Goal: Task Accomplishment & Management: Use online tool/utility

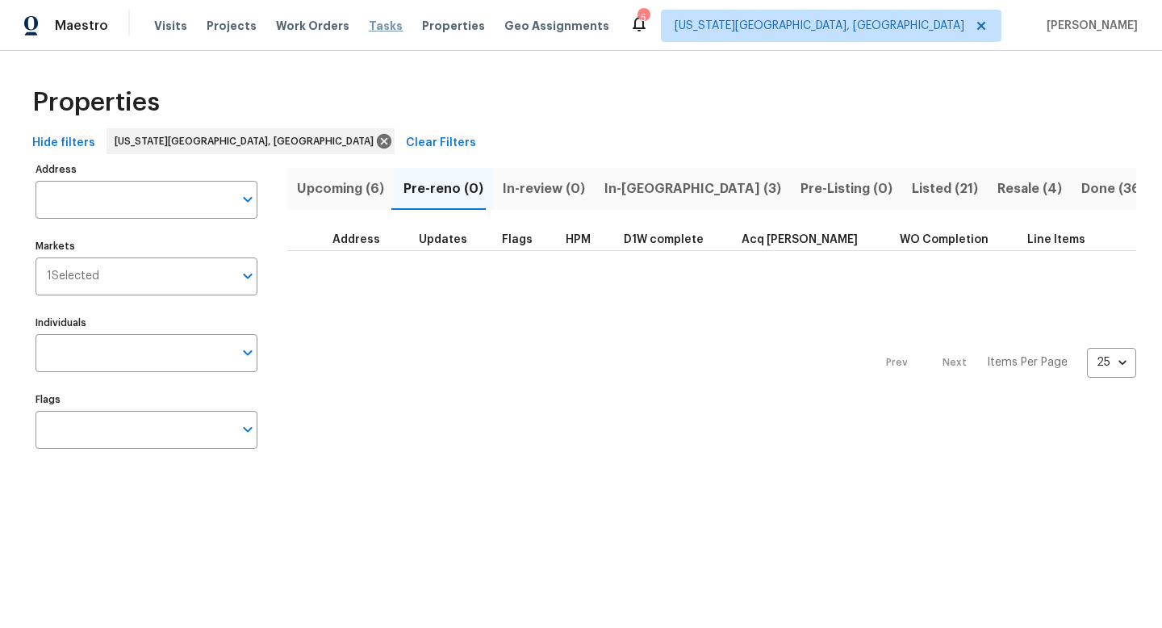
click at [369, 30] on span "Tasks" at bounding box center [386, 25] width 34 height 11
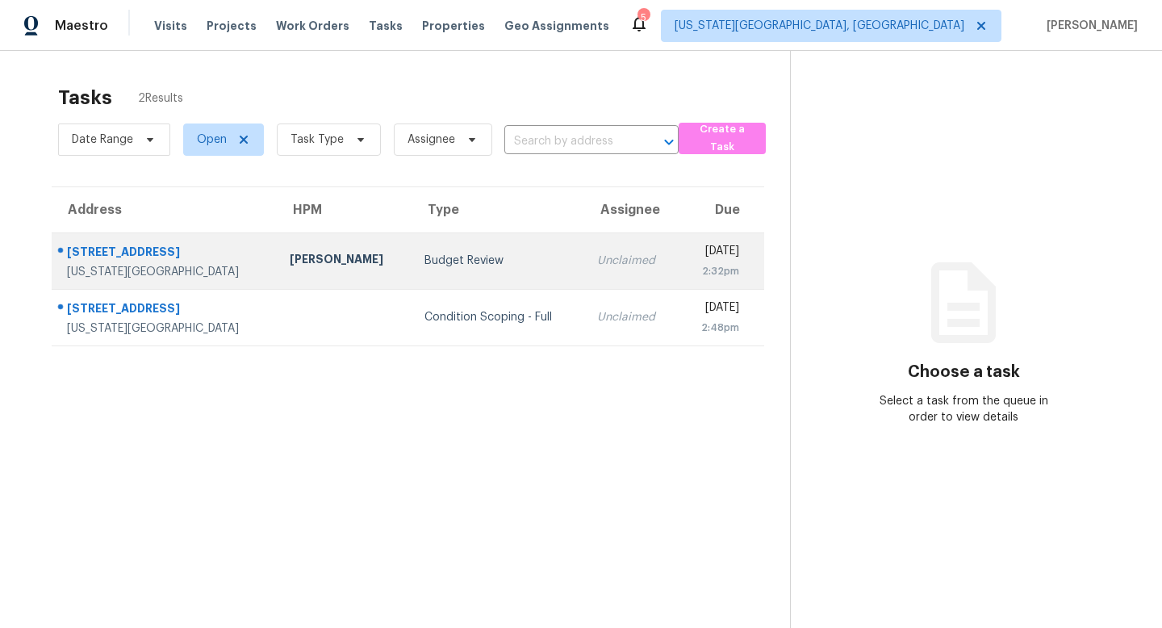
click at [124, 242] on div at bounding box center [157, 252] width 211 height 21
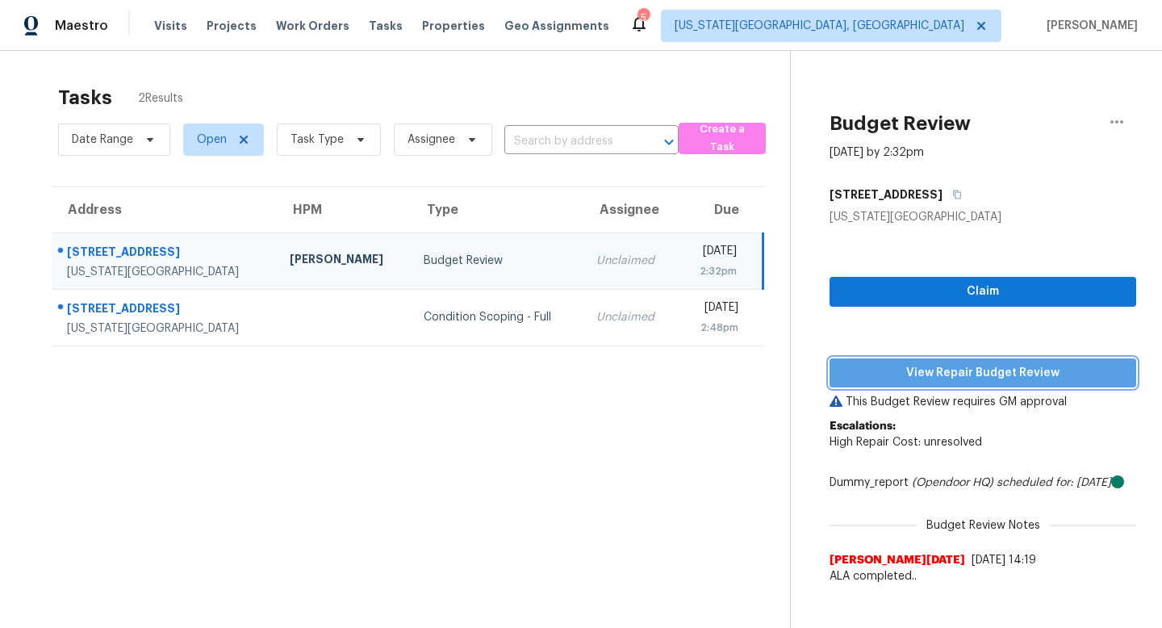
click at [942, 373] on span "View Repair Budget Review" at bounding box center [982, 373] width 281 height 20
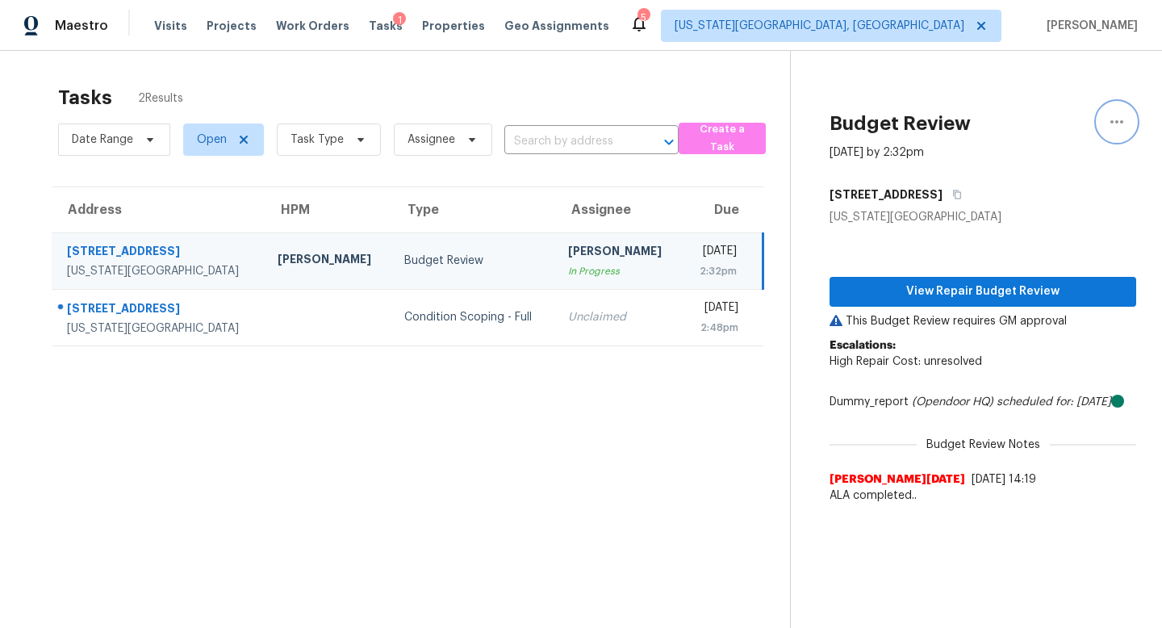
click at [1121, 123] on icon "button" at bounding box center [1116, 121] width 13 height 3
click at [996, 128] on div "Unclaim this task" at bounding box center [1025, 125] width 126 height 16
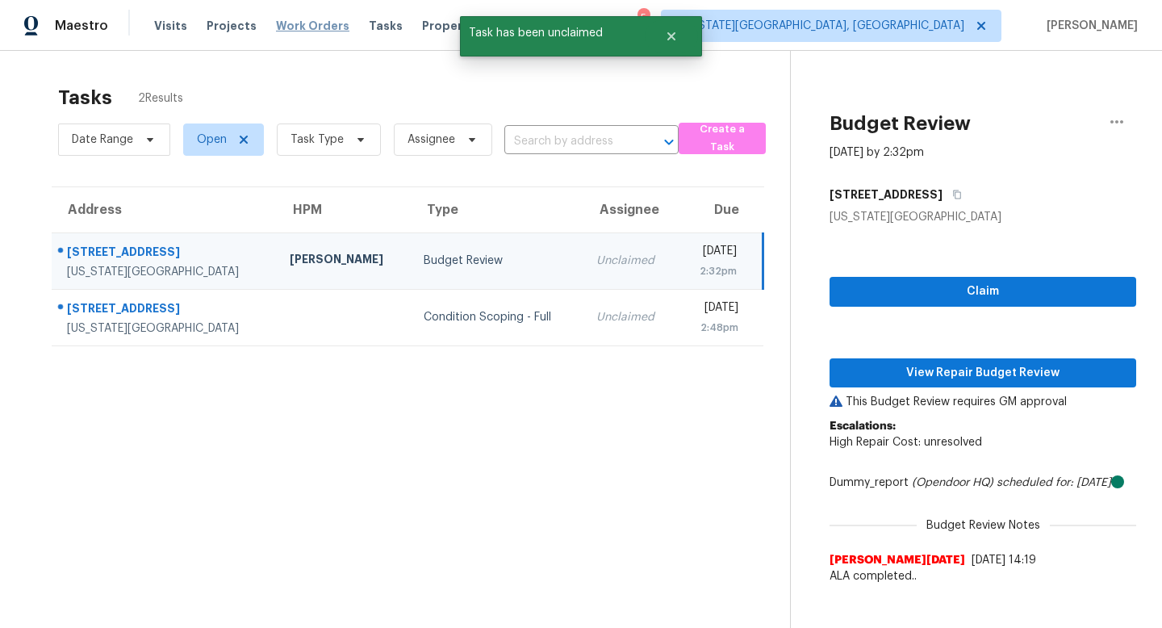
click at [316, 26] on span "Work Orders" at bounding box center [312, 26] width 73 height 16
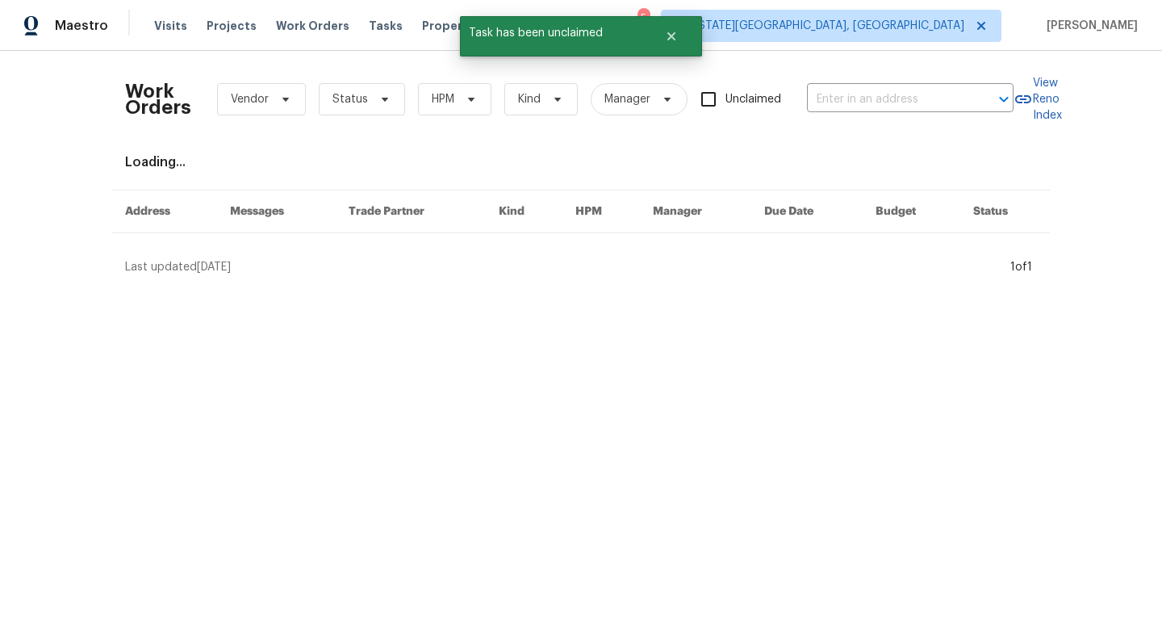
click at [335, 80] on div "Work Orders Vendor Status HPM Kind Manager Unclaimed ​" at bounding box center [569, 99] width 888 height 71
click at [335, 101] on span "Status" at bounding box center [349, 99] width 35 height 16
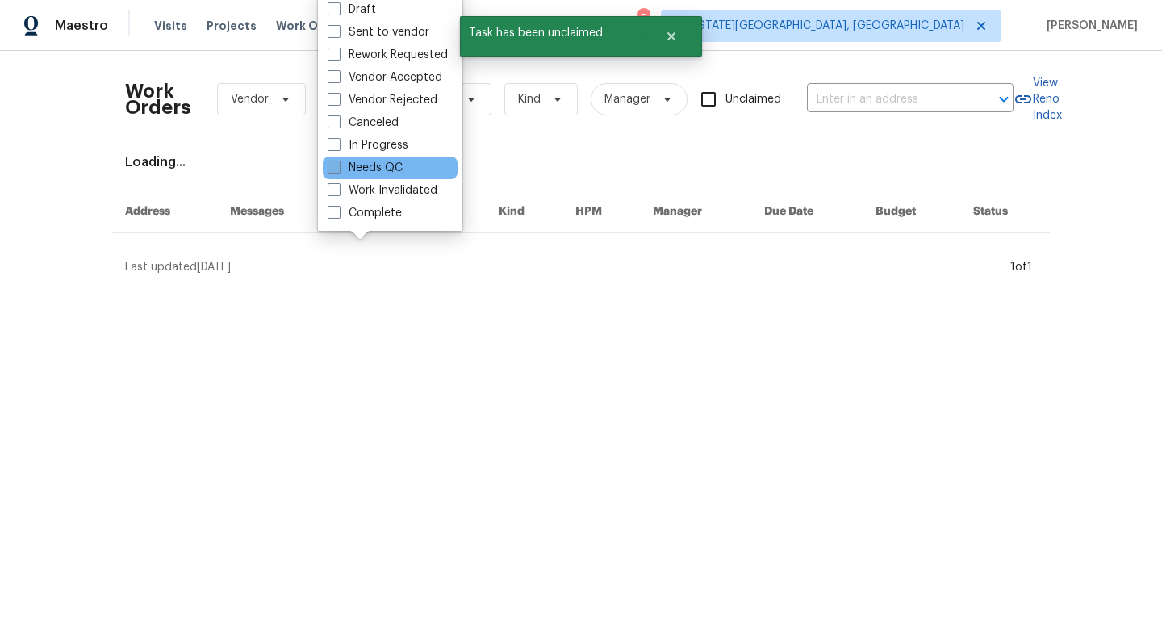
click at [336, 161] on span at bounding box center [334, 167] width 13 height 13
click at [336, 160] on input "Needs QC" at bounding box center [333, 165] width 10 height 10
checkbox input "true"
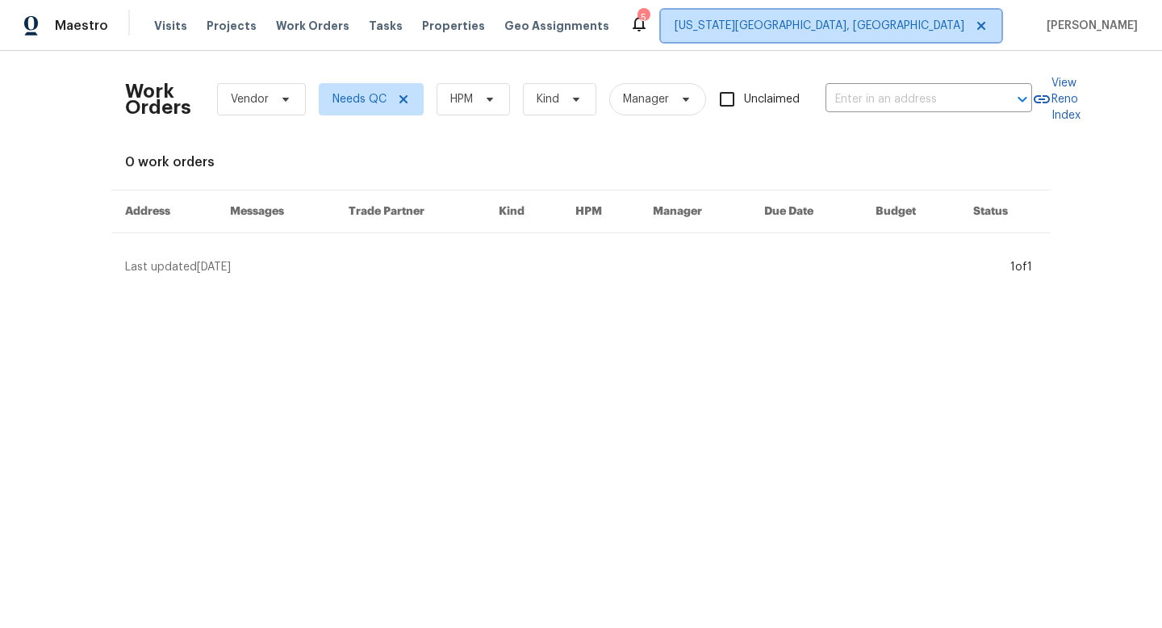
click at [908, 27] on span "[US_STATE][GEOGRAPHIC_DATA], [GEOGRAPHIC_DATA]" at bounding box center [819, 26] width 290 height 16
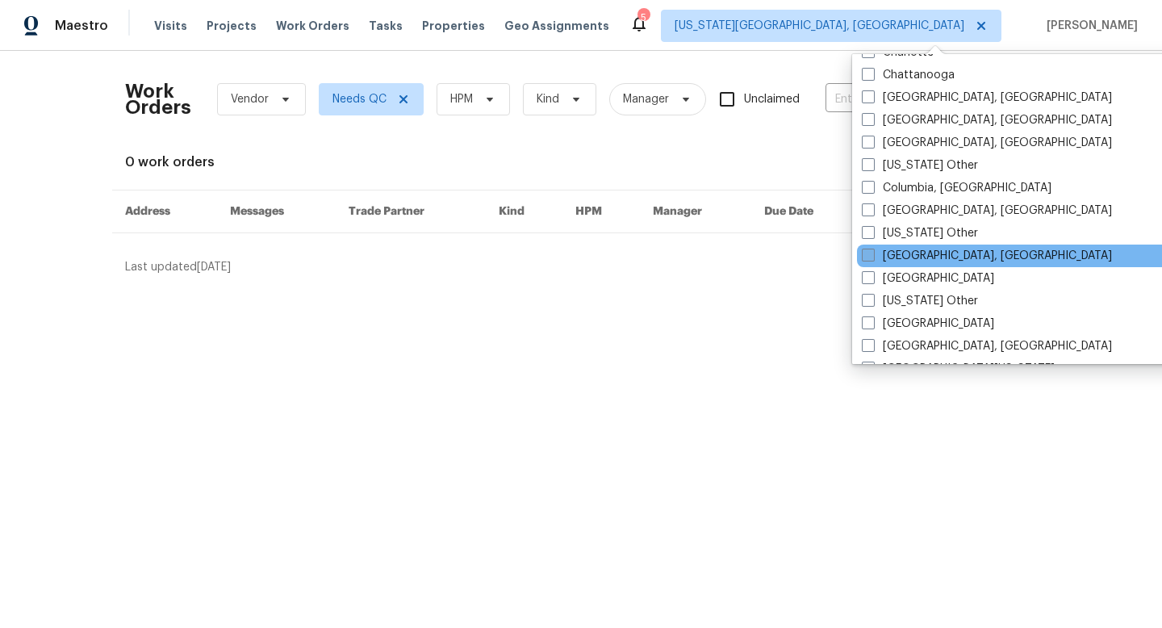
scroll to position [386, 0]
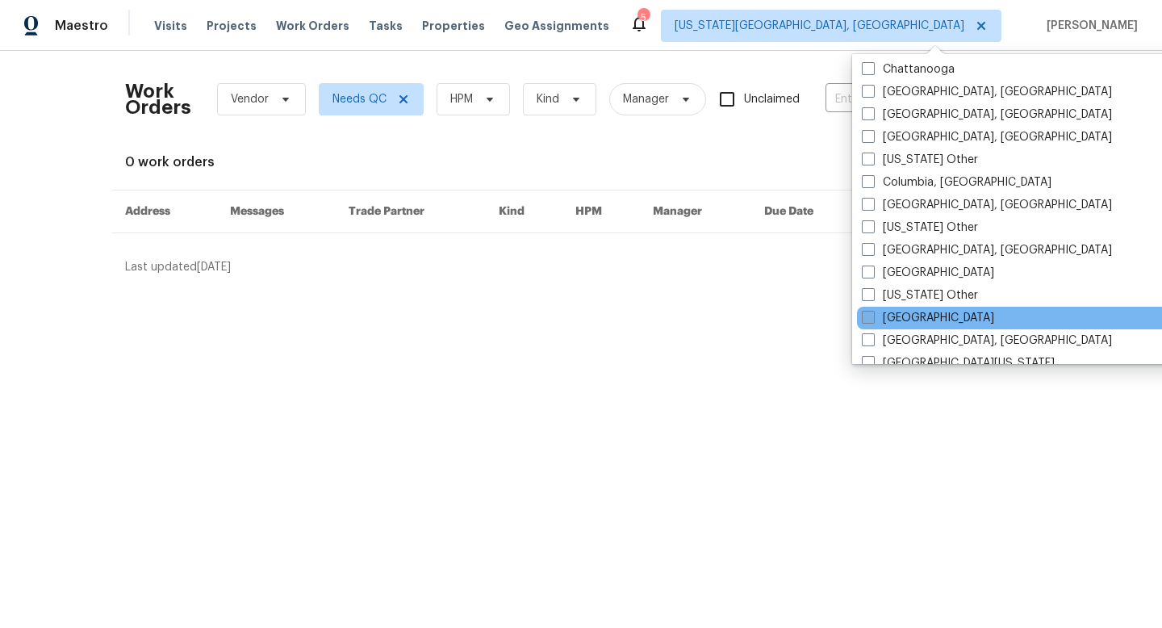
click at [869, 321] on span at bounding box center [868, 317] width 13 height 13
click at [869, 320] on input "[GEOGRAPHIC_DATA]" at bounding box center [867, 315] width 10 height 10
checkbox input "true"
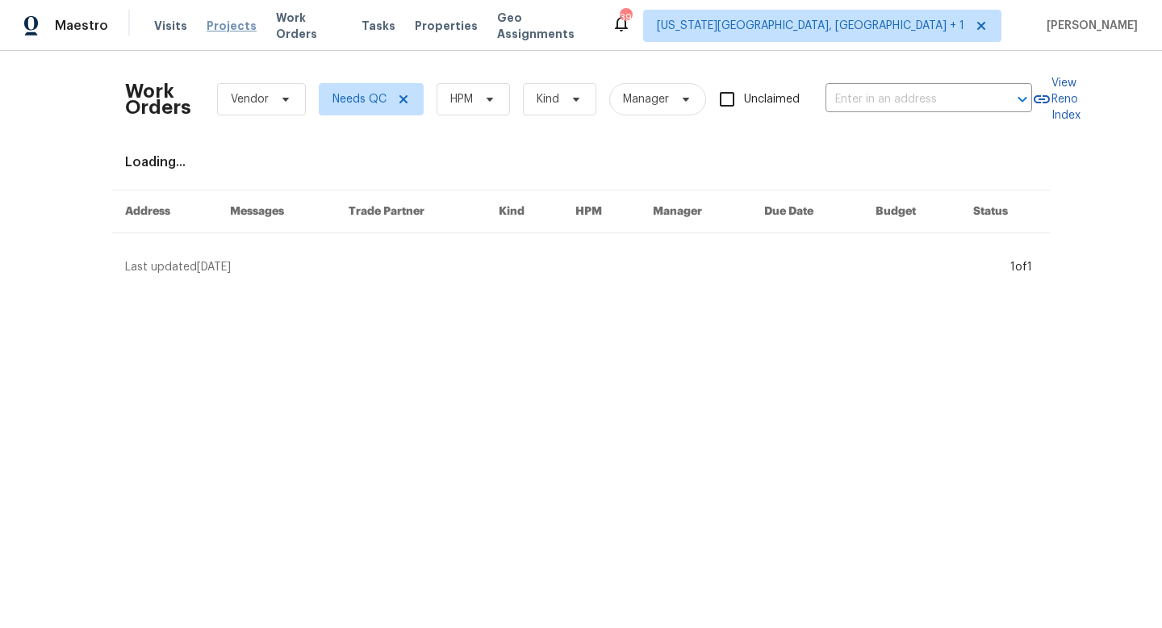
click at [221, 23] on span "Projects" at bounding box center [232, 26] width 50 height 16
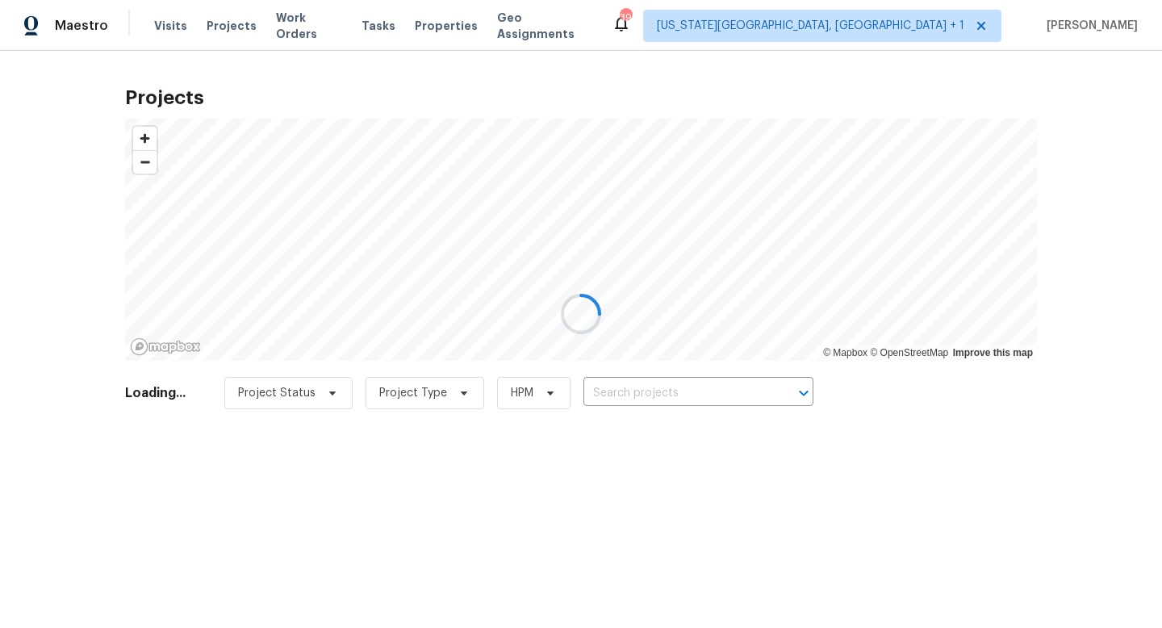
click at [697, 391] on div at bounding box center [581, 314] width 1162 height 628
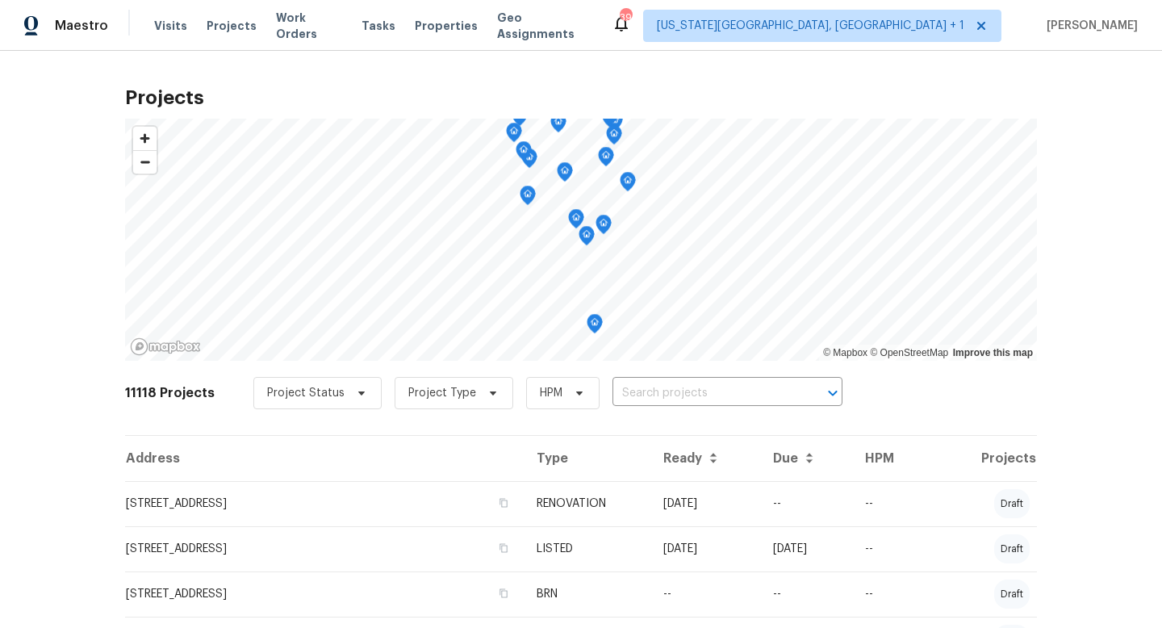
click at [649, 390] on input "text" at bounding box center [704, 393] width 185 height 25
type input "[PERSON_NAME]"
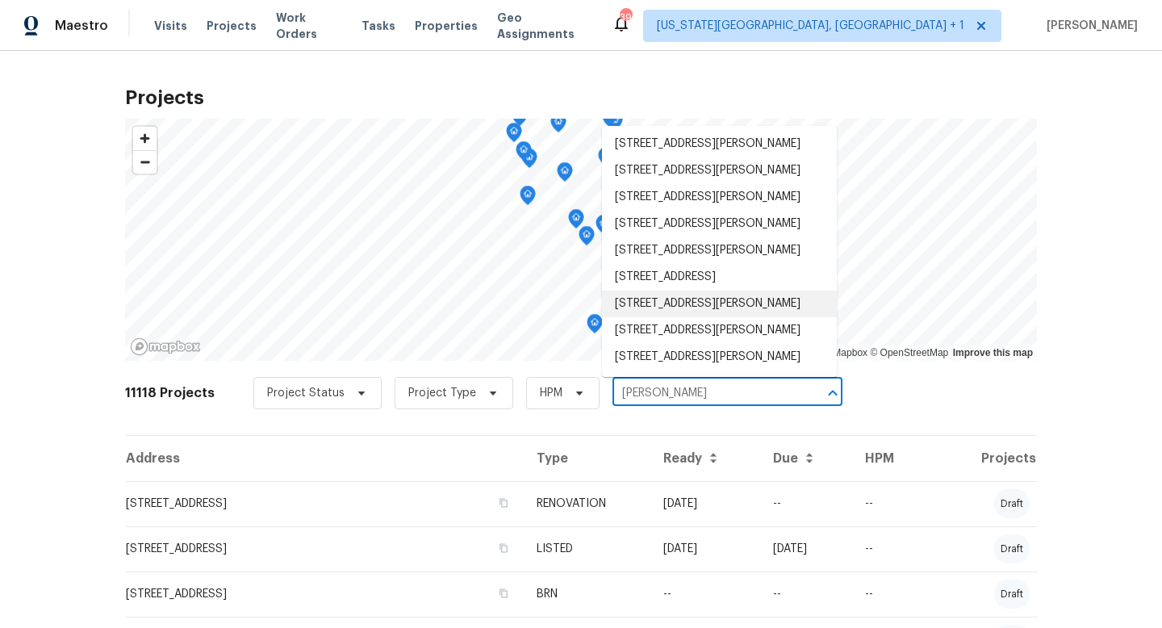
scroll to position [16, 0]
click at [644, 326] on li "[STREET_ADDRESS][PERSON_NAME]" at bounding box center [719, 330] width 235 height 27
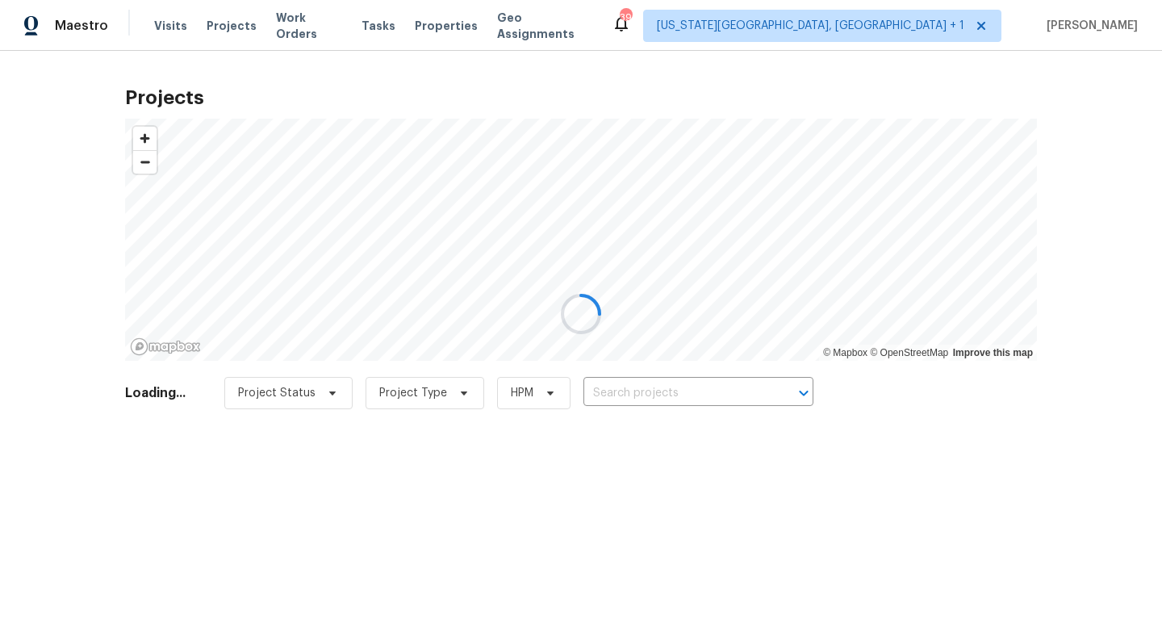
type input "[STREET_ADDRESS][PERSON_NAME]"
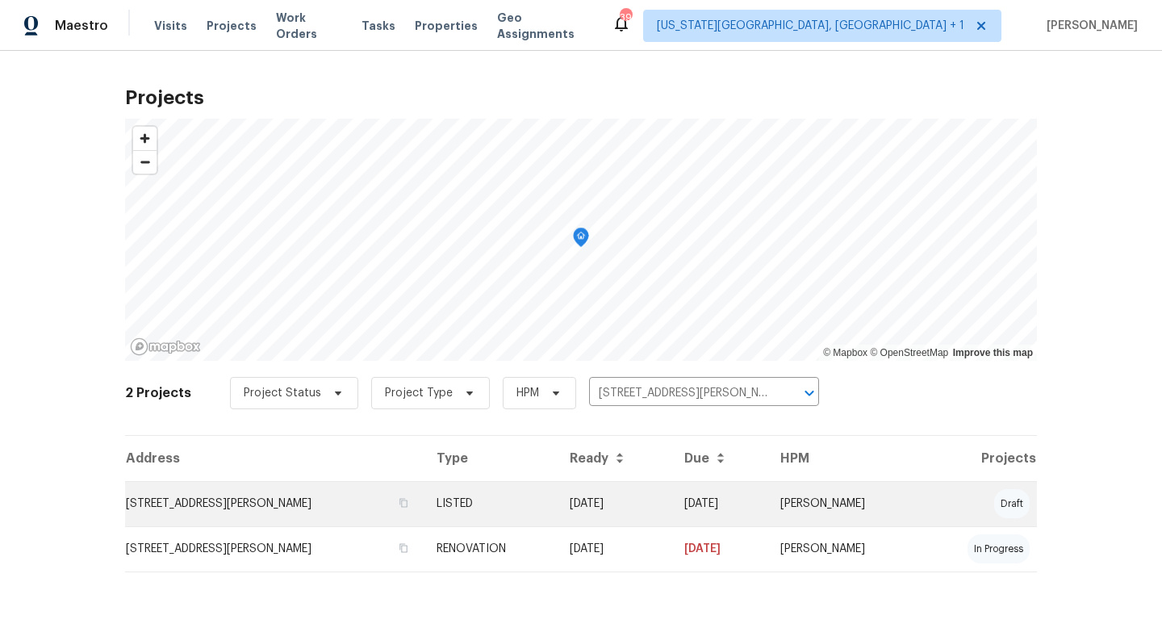
click at [298, 503] on td "[STREET_ADDRESS][PERSON_NAME]" at bounding box center [274, 503] width 299 height 45
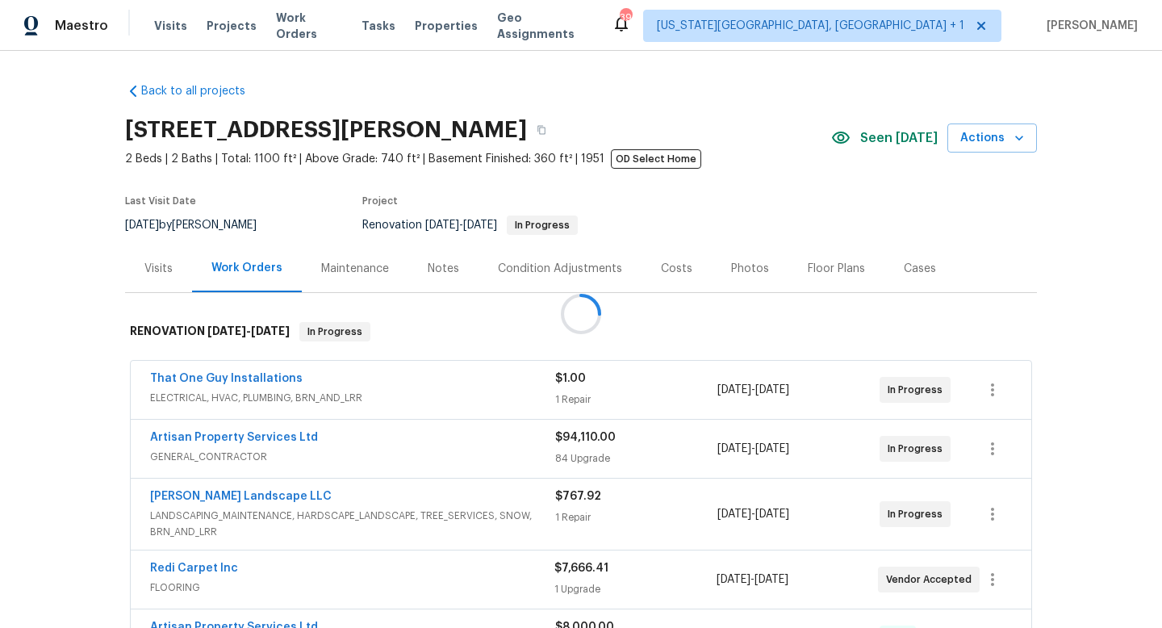
click at [887, 148] on div at bounding box center [581, 314] width 1162 height 628
click at [257, 428] on div "Artisan Property Services Ltd GENERAL_CONTRACTOR $94,110.00 84 Upgrade [DATE] -…" at bounding box center [581, 449] width 900 height 58
click at [257, 436] on link "Artisan Property Services Ltd" at bounding box center [234, 437] width 168 height 11
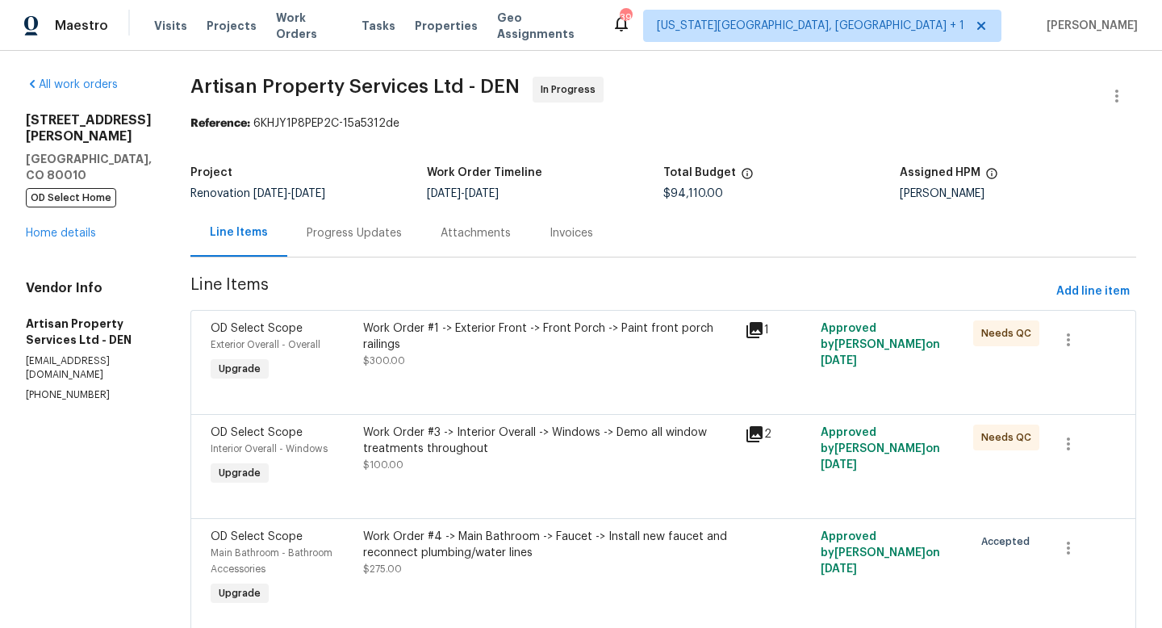
click at [309, 225] on div "Progress Updates" at bounding box center [354, 233] width 95 height 16
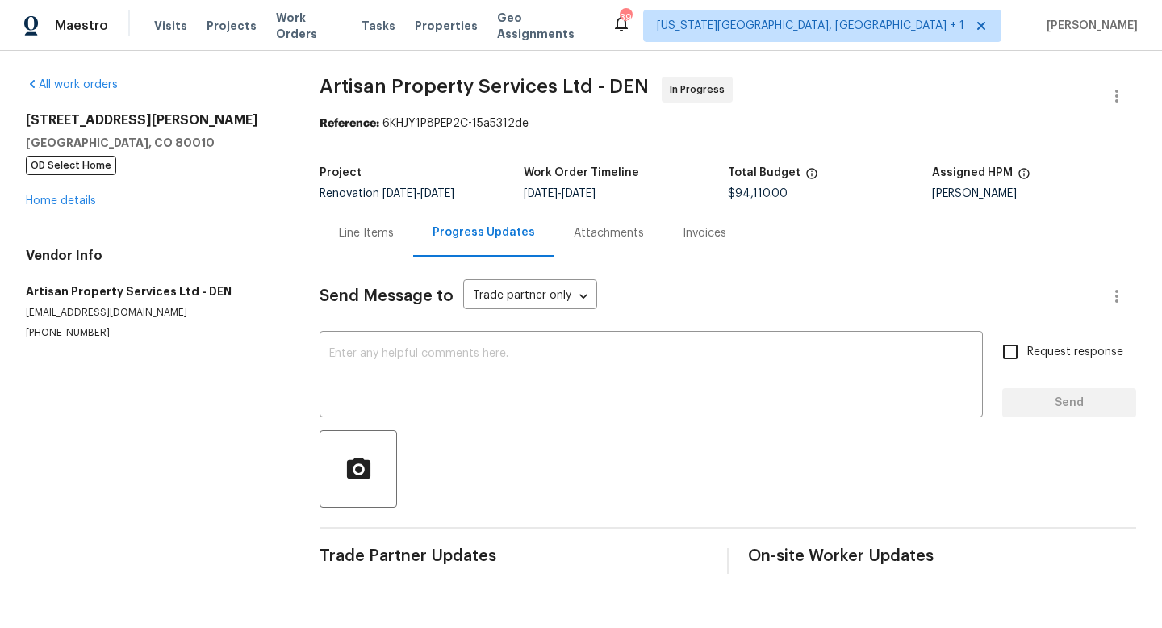
click at [77, 194] on div "[STREET_ADDRESS][PERSON_NAME] OD Select Home Home details" at bounding box center [153, 160] width 255 height 97
click at [75, 197] on link "Home details" at bounding box center [61, 200] width 70 height 11
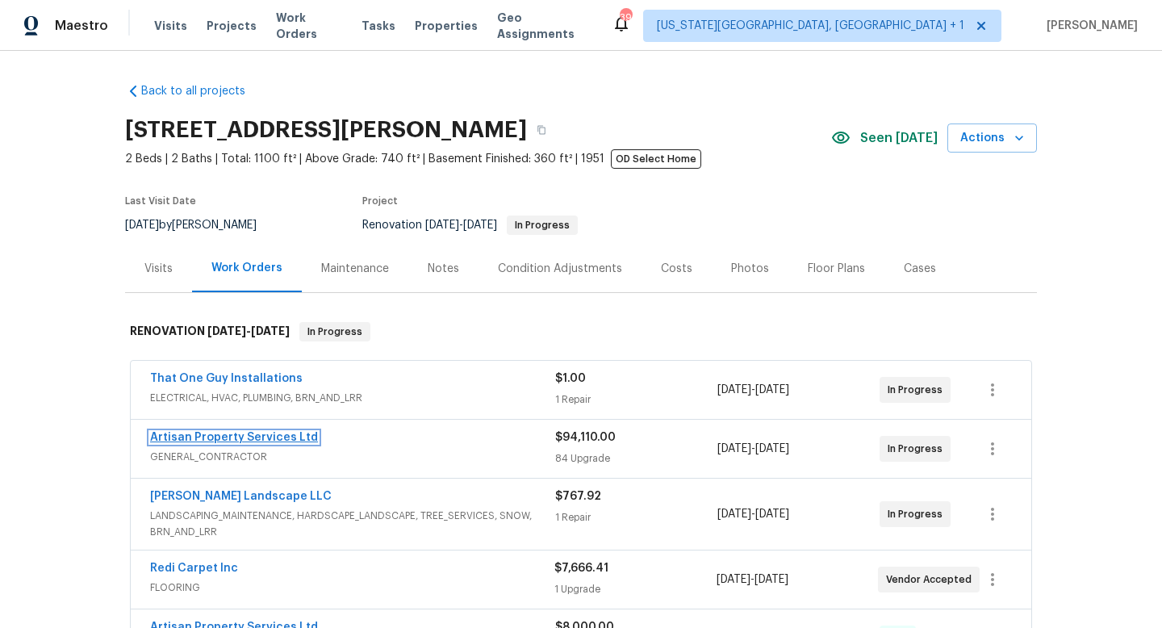
click at [227, 432] on link "Artisan Property Services Ltd" at bounding box center [234, 437] width 168 height 11
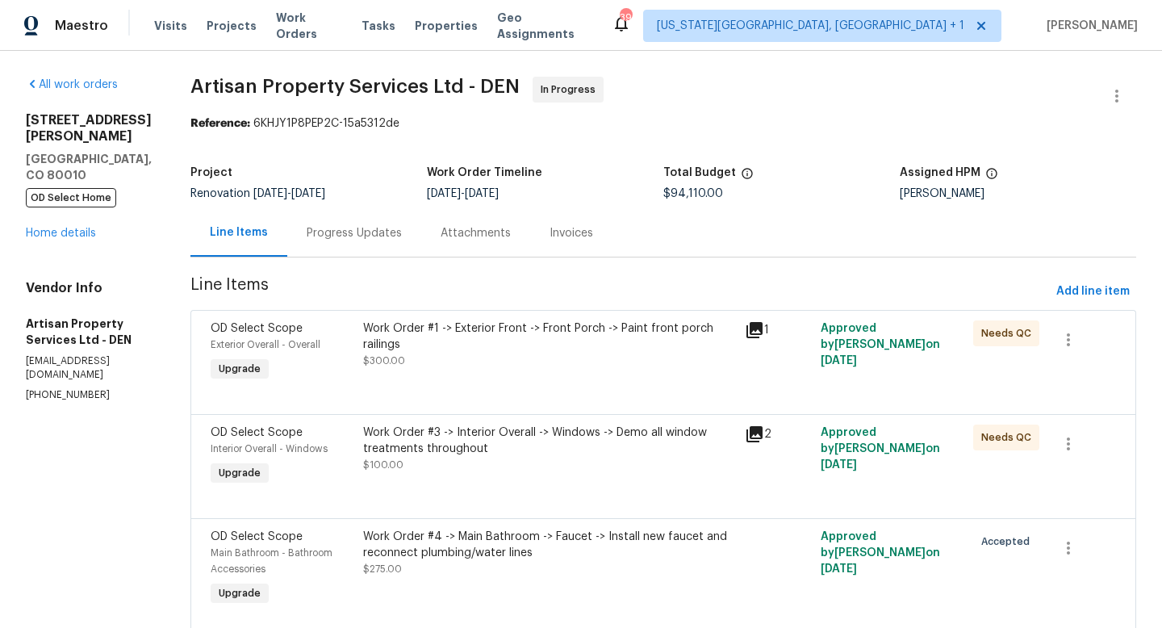
click at [454, 233] on div "Attachments" at bounding box center [475, 233] width 70 height 16
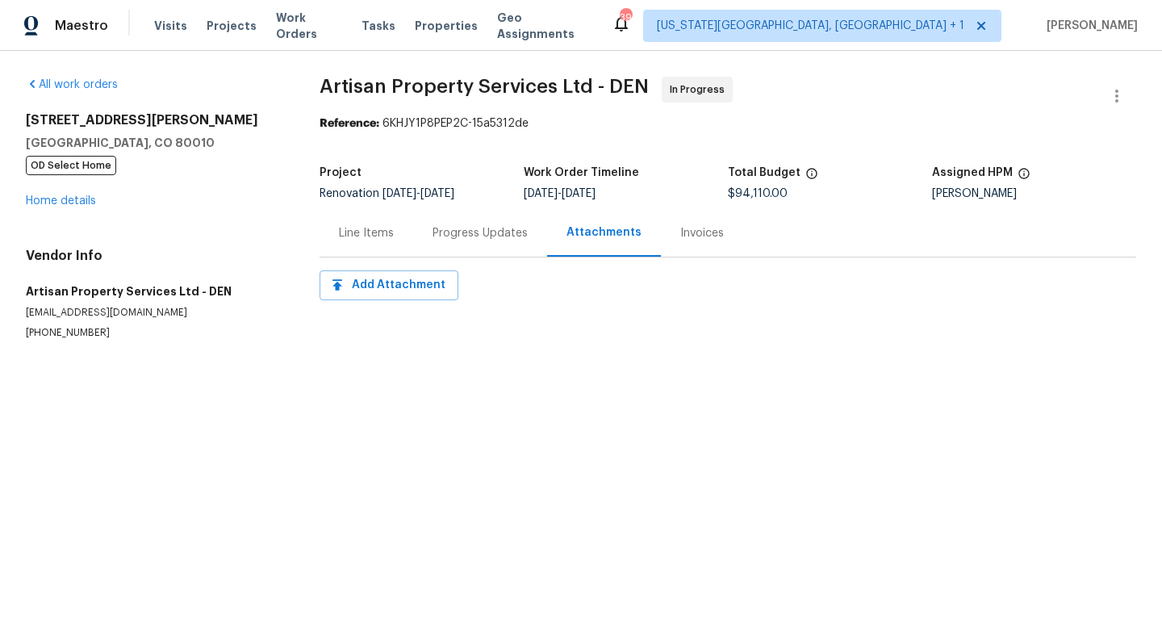
click at [454, 233] on div "Progress Updates" at bounding box center [479, 233] width 95 height 16
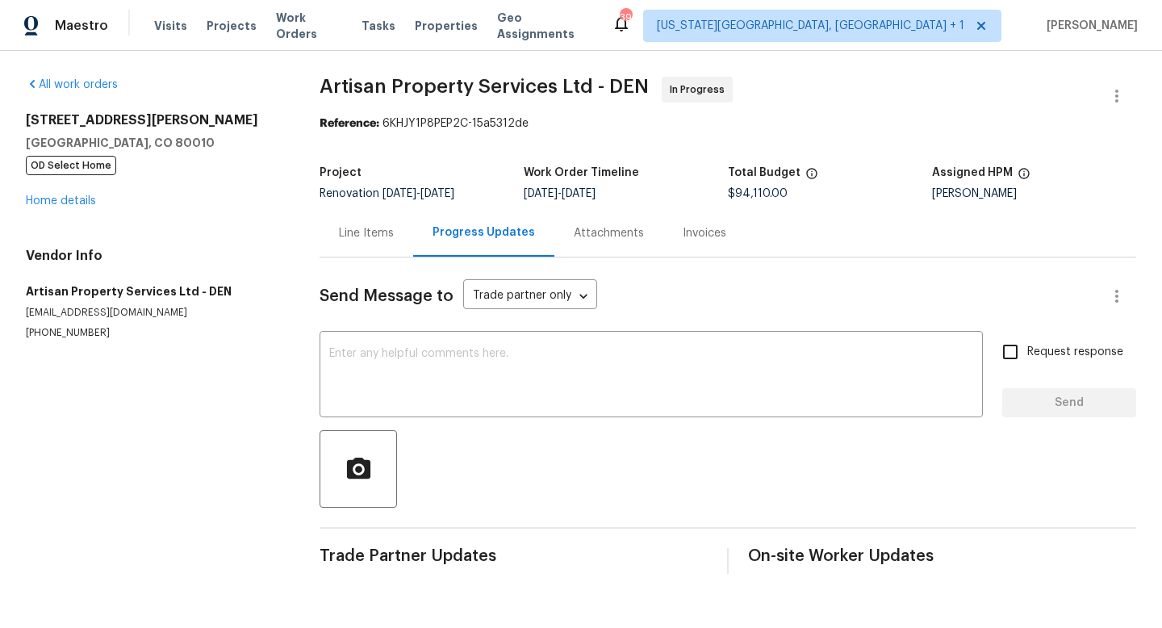
click at [369, 237] on div "Line Items" at bounding box center [366, 233] width 55 height 16
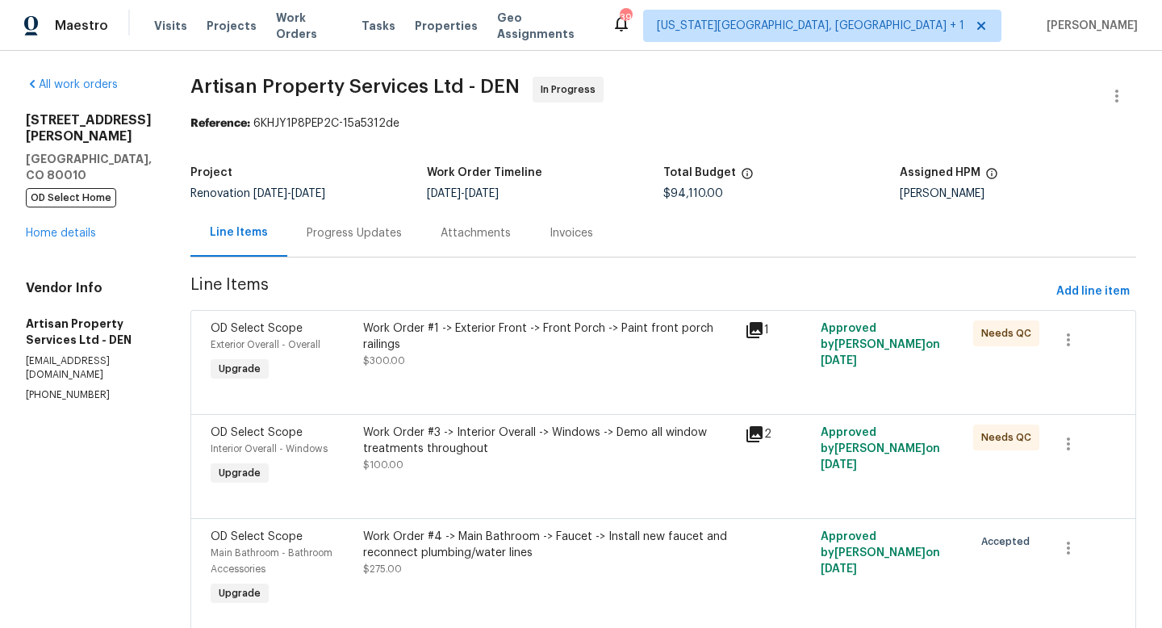
click at [339, 232] on div "Progress Updates" at bounding box center [354, 233] width 95 height 16
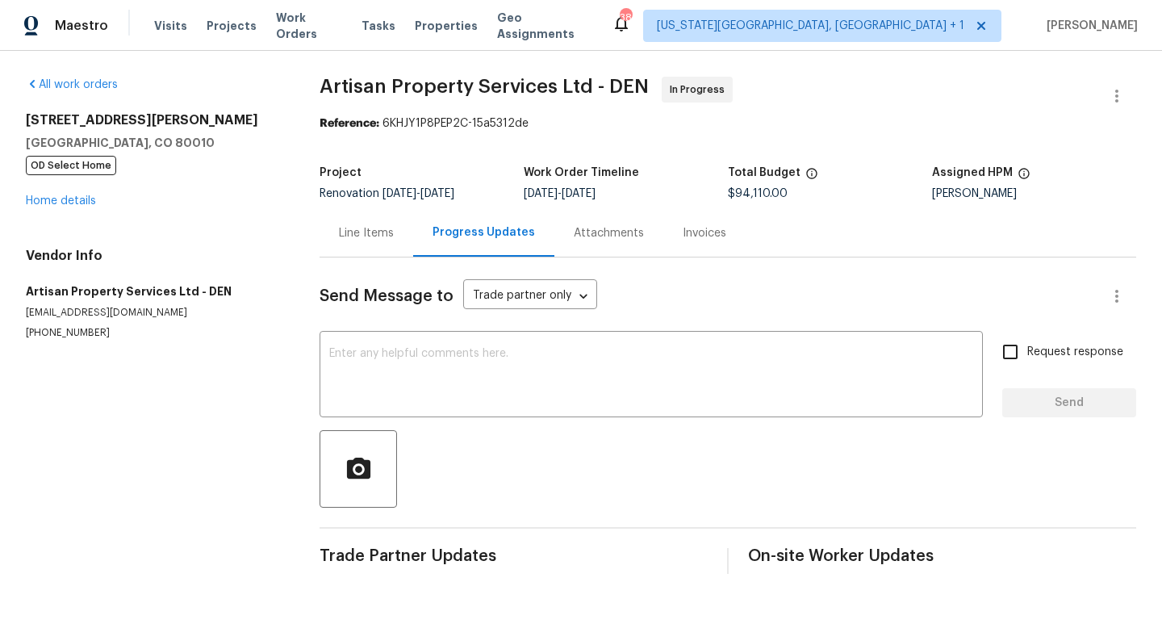
click at [365, 232] on div "Line Items" at bounding box center [366, 233] width 55 height 16
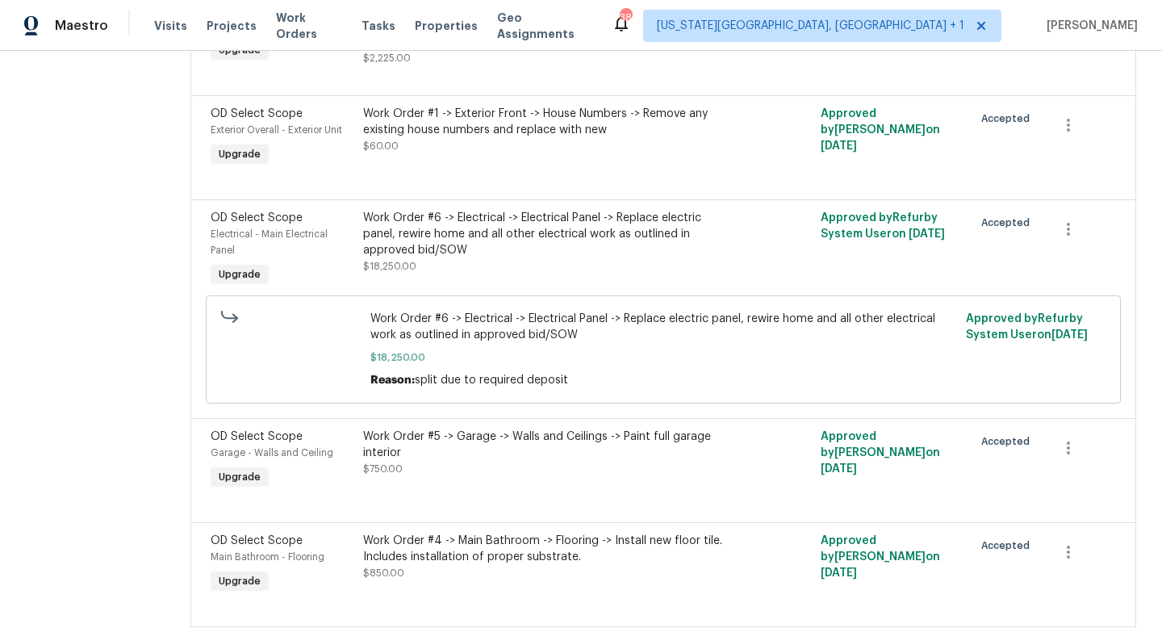
scroll to position [3092, 0]
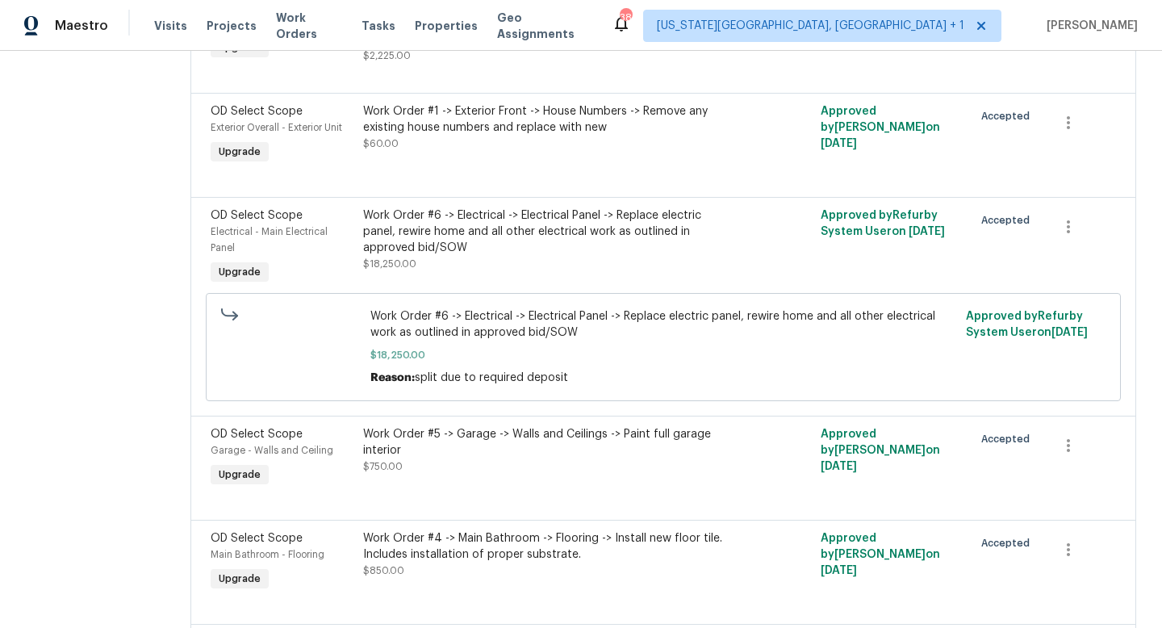
click at [519, 236] on div "Work Order #6 -> Electrical -> Electrical Panel -> Replace electric panel, rewi…" at bounding box center [549, 231] width 372 height 48
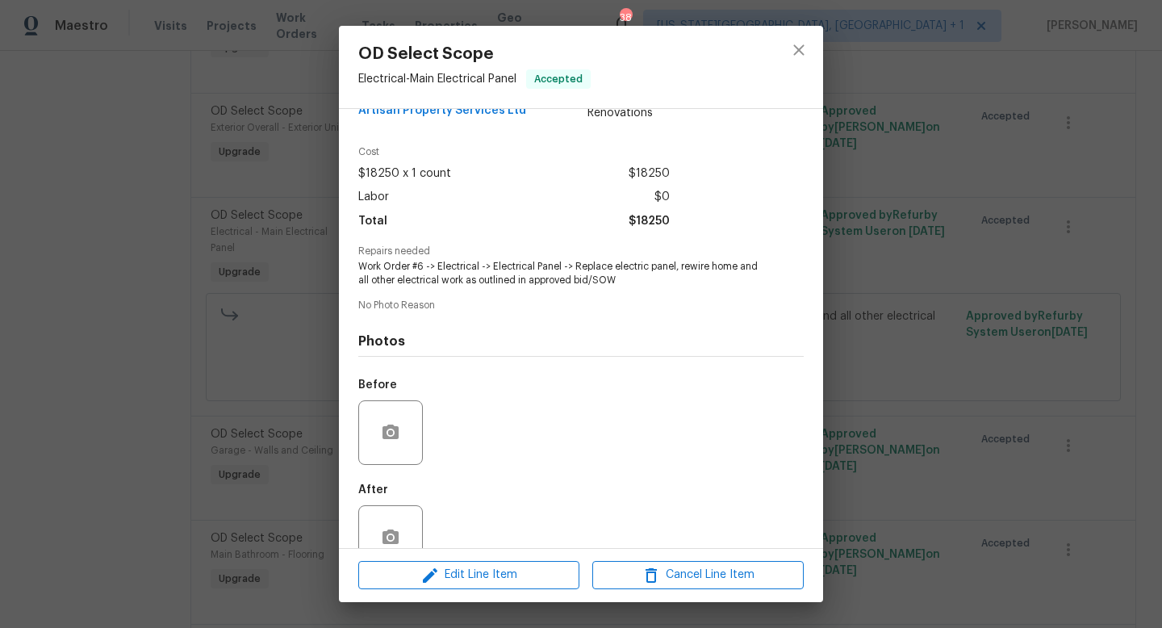
scroll to position [39, 0]
click at [799, 51] on icon "close" at bounding box center [798, 49] width 10 height 10
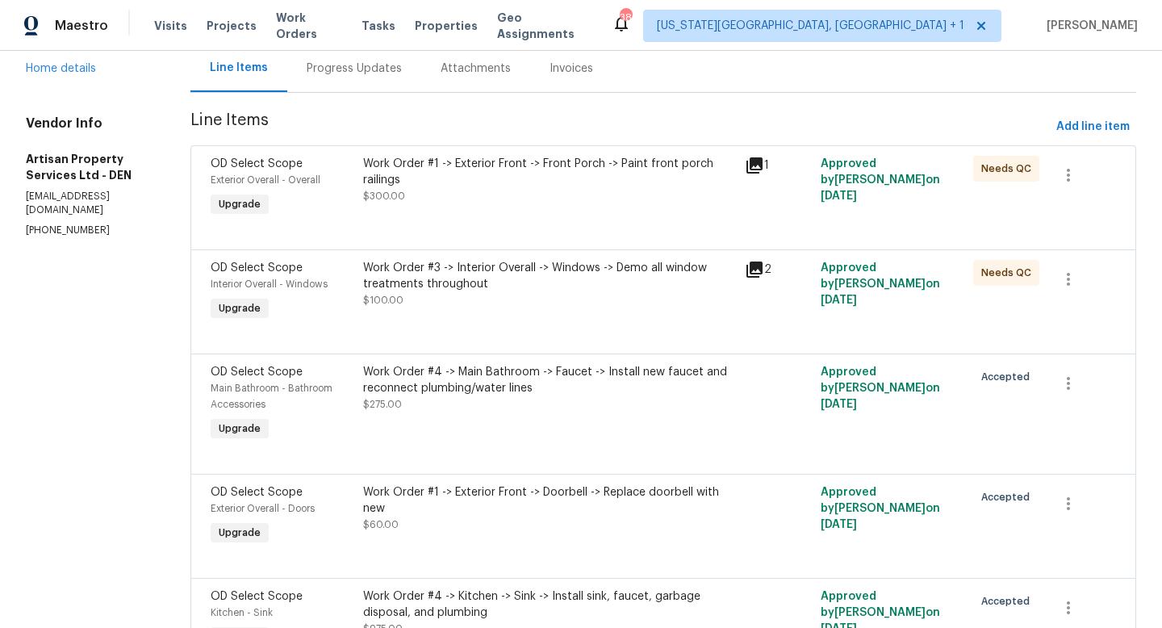
scroll to position [0, 0]
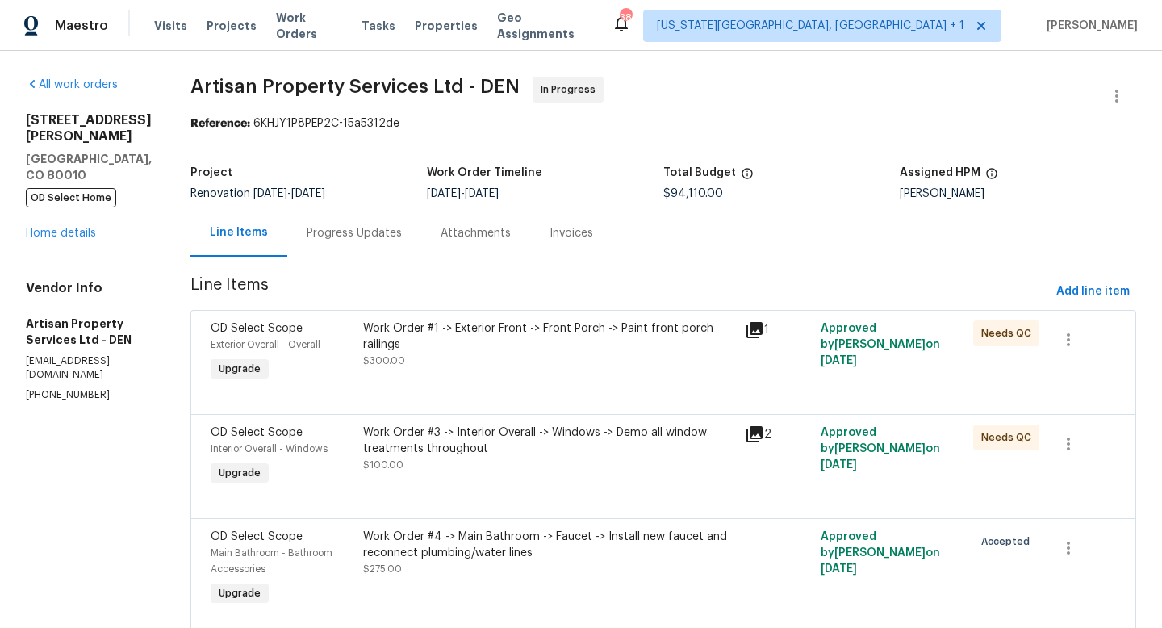
click at [51, 207] on div "[STREET_ADDRESS][PERSON_NAME] OD Select Home Home details" at bounding box center [89, 176] width 126 height 129
click at [51, 210] on div "[STREET_ADDRESS][PERSON_NAME] OD Select Home Home details" at bounding box center [89, 176] width 126 height 129
click at [51, 228] on link "Home details" at bounding box center [61, 233] width 70 height 11
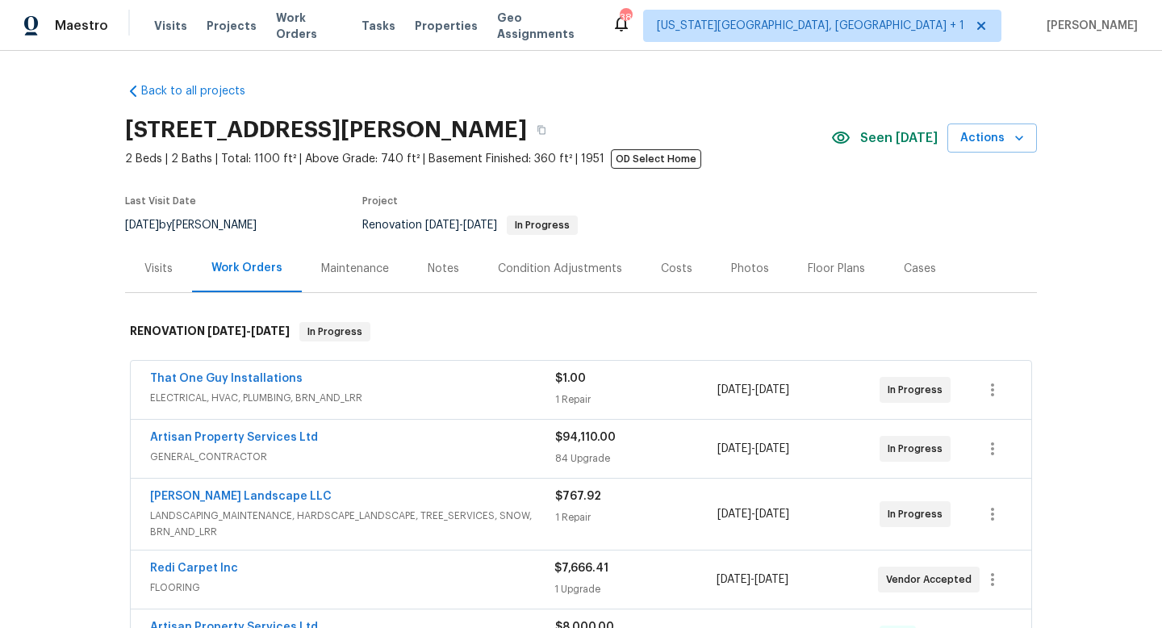
click at [439, 263] on div "Notes" at bounding box center [443, 269] width 31 height 16
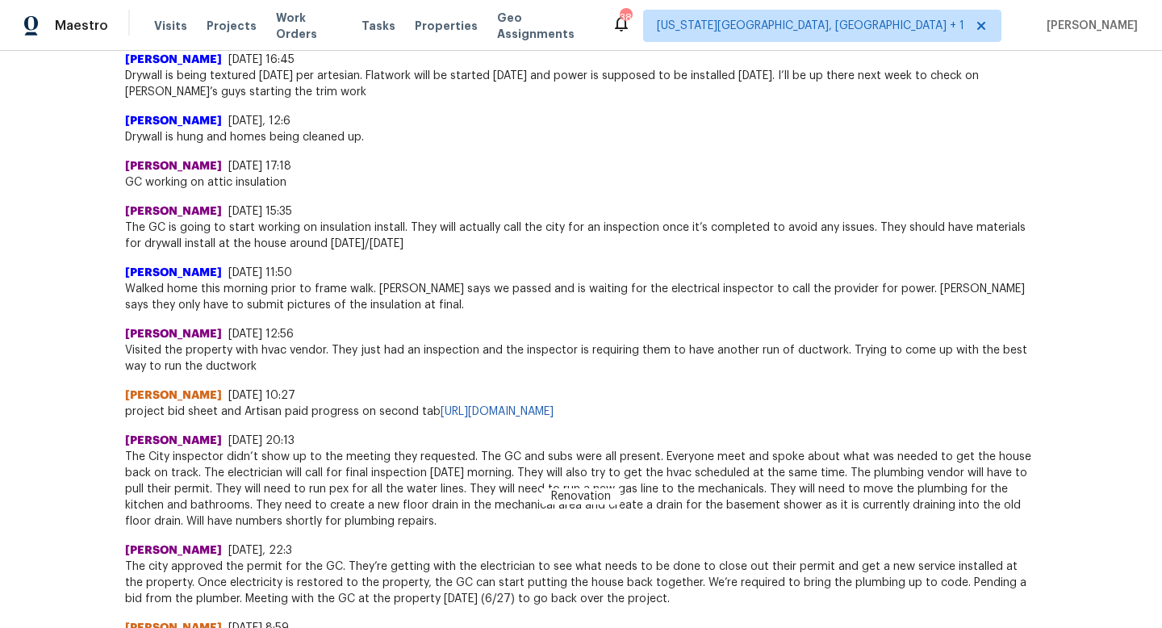
scroll to position [611, 0]
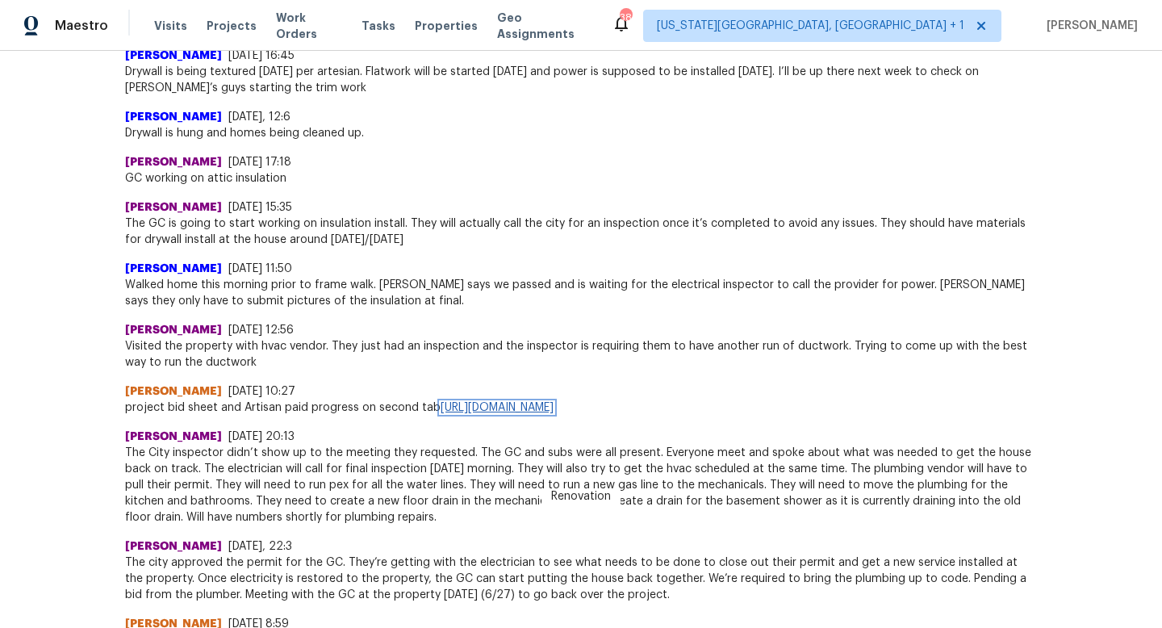
click at [537, 404] on link "[URL][DOMAIN_NAME]" at bounding box center [496, 407] width 113 height 11
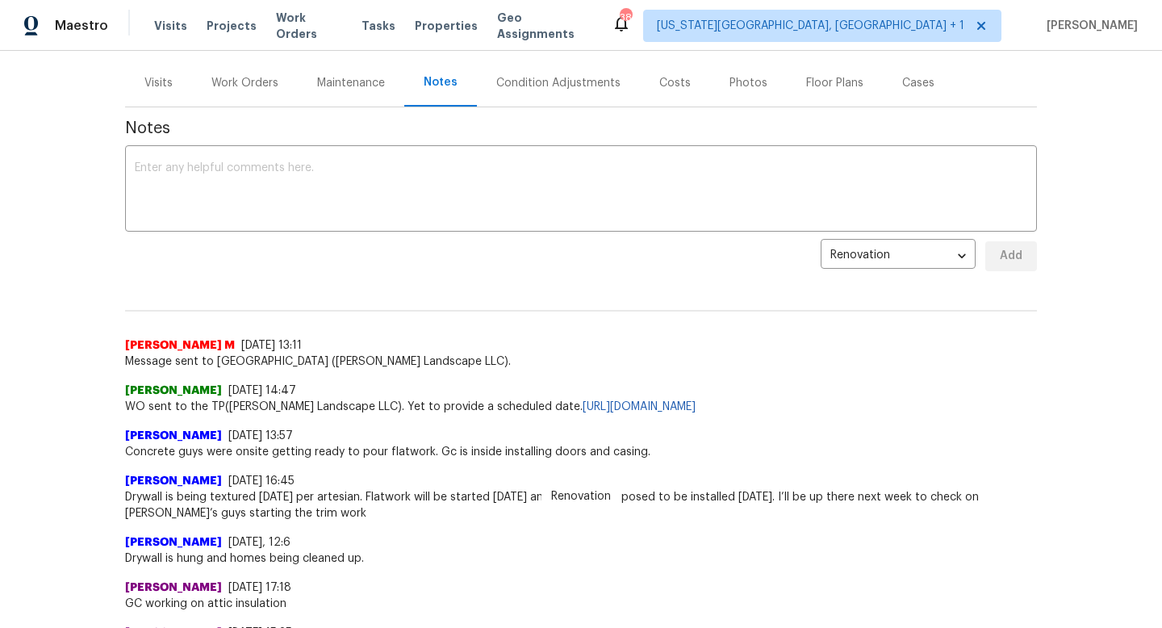
scroll to position [0, 0]
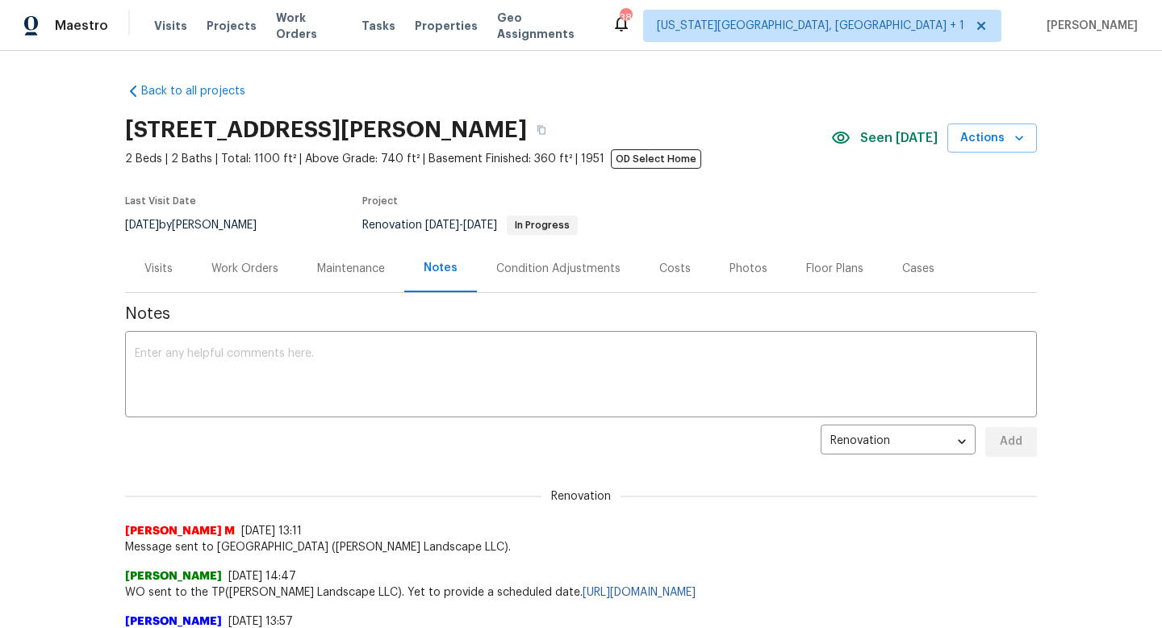
click at [237, 255] on div "Work Orders" at bounding box center [245, 268] width 106 height 48
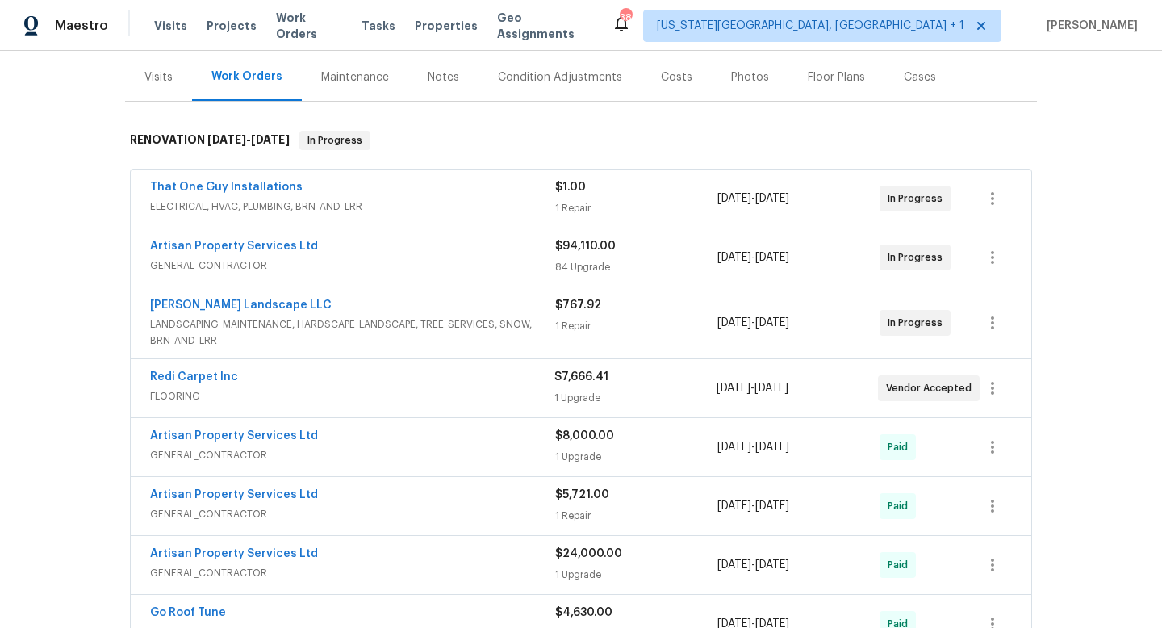
scroll to position [207, 0]
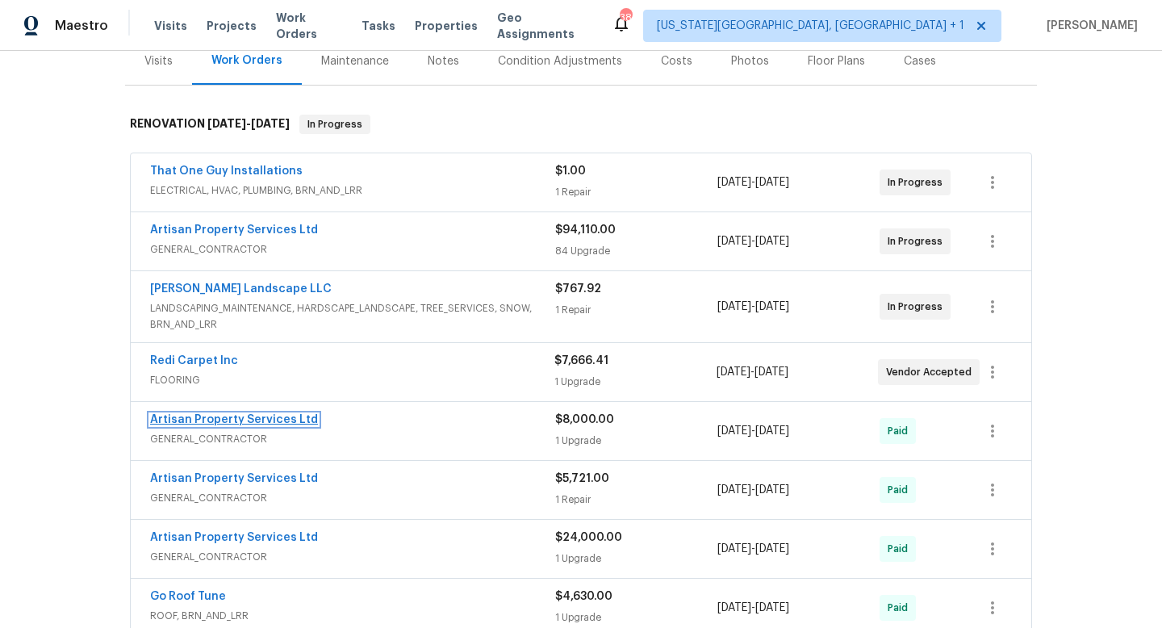
click at [232, 415] on link "Artisan Property Services Ltd" at bounding box center [234, 419] width 168 height 11
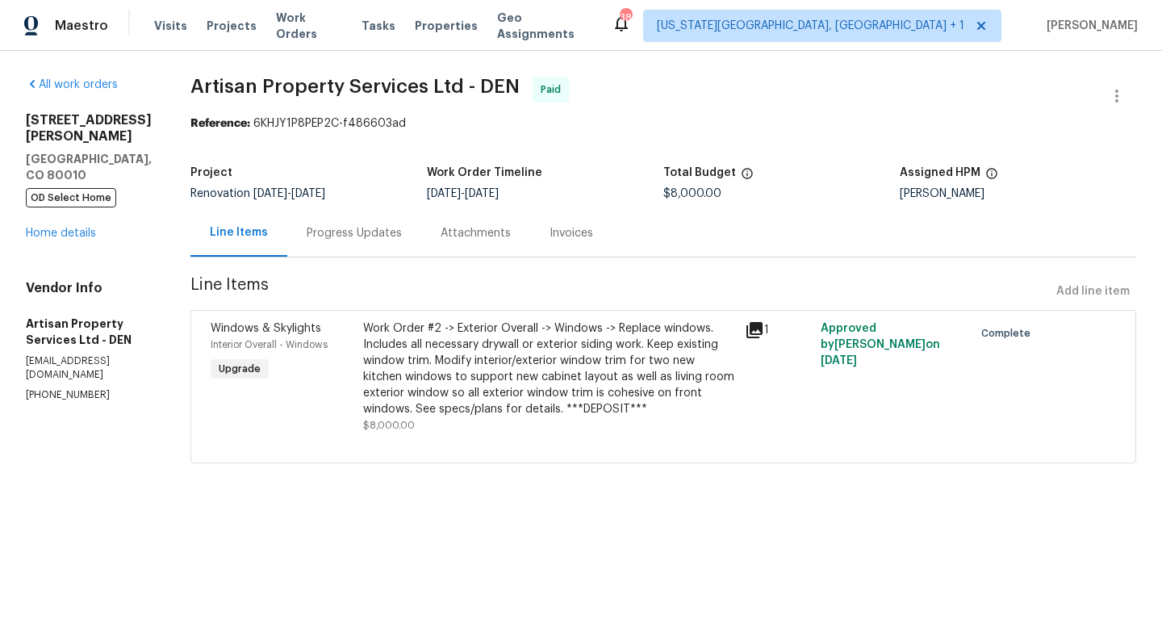
click at [210, 236] on div "Line Items" at bounding box center [239, 232] width 58 height 16
click at [63, 224] on div "[STREET_ADDRESS][PERSON_NAME] OD Select Home Home details" at bounding box center [89, 176] width 126 height 129
click at [63, 228] on link "Home details" at bounding box center [61, 233] width 70 height 11
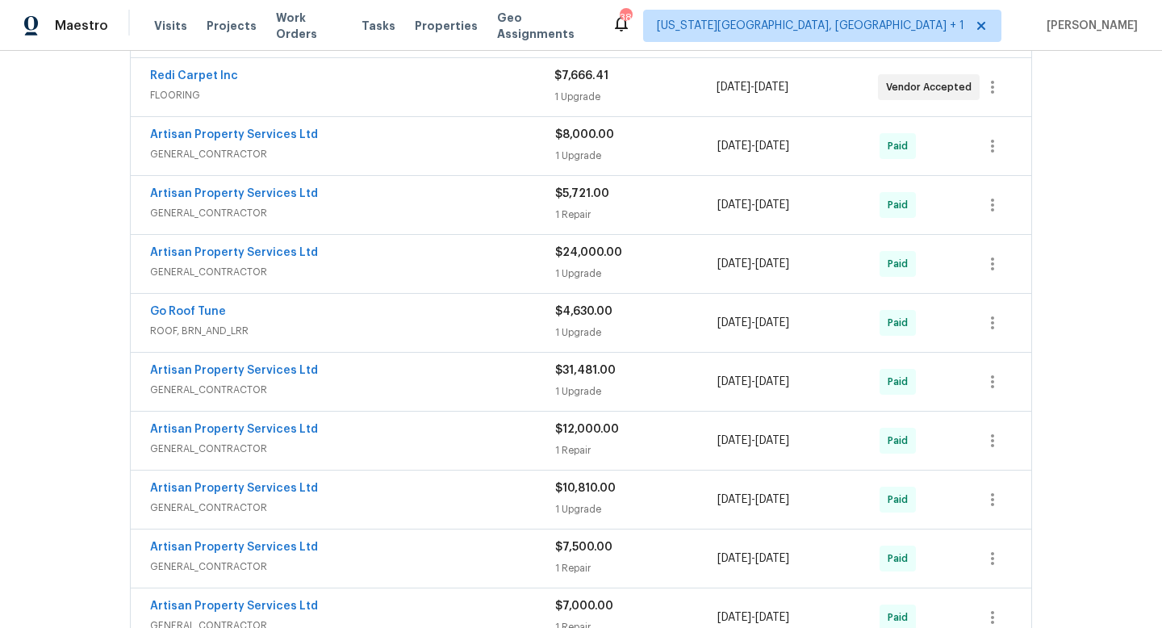
scroll to position [495, 0]
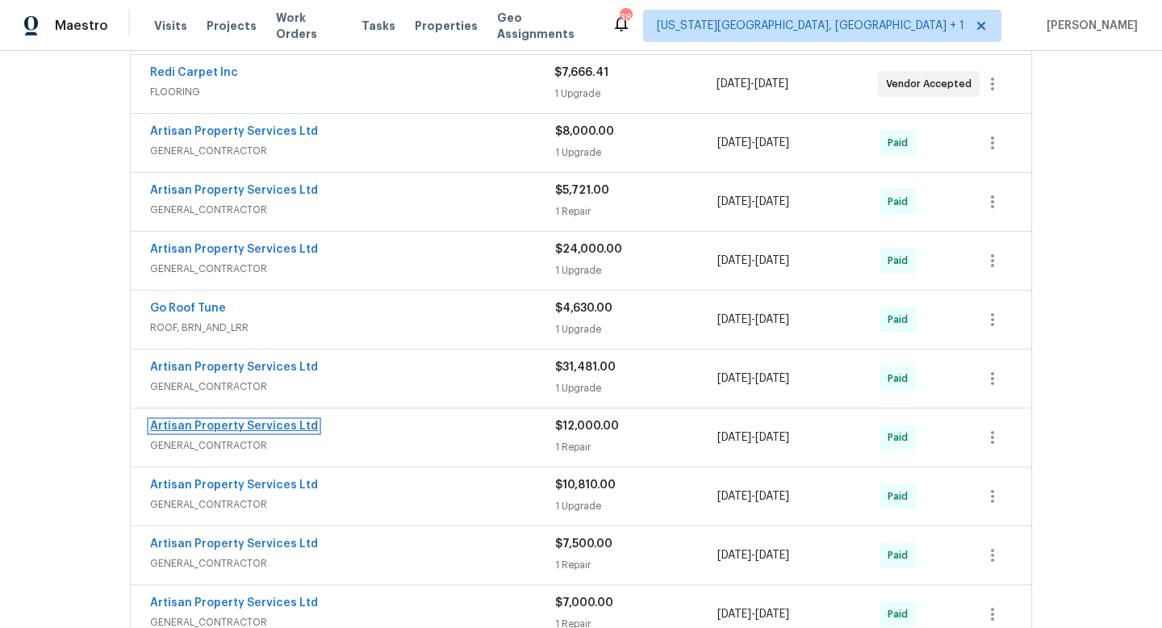
click at [253, 422] on link "Artisan Property Services Ltd" at bounding box center [234, 425] width 168 height 11
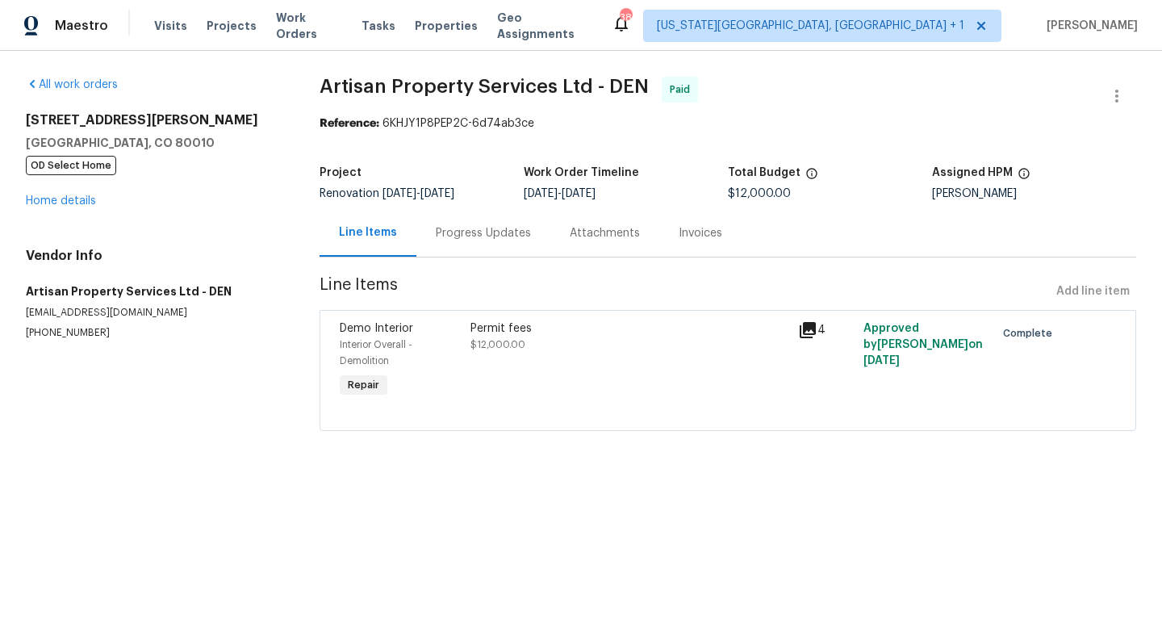
click at [52, 208] on div "[STREET_ADDRESS][PERSON_NAME] OD Select Home Home details" at bounding box center [153, 160] width 255 height 97
click at [52, 200] on link "Home details" at bounding box center [61, 200] width 70 height 11
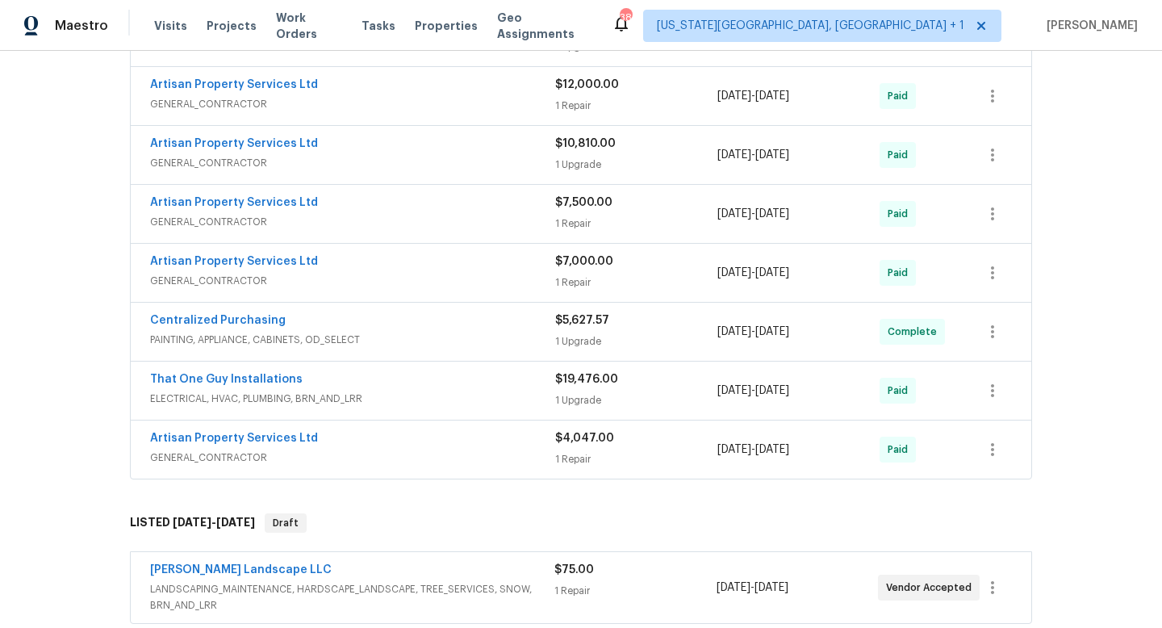
scroll to position [843, 0]
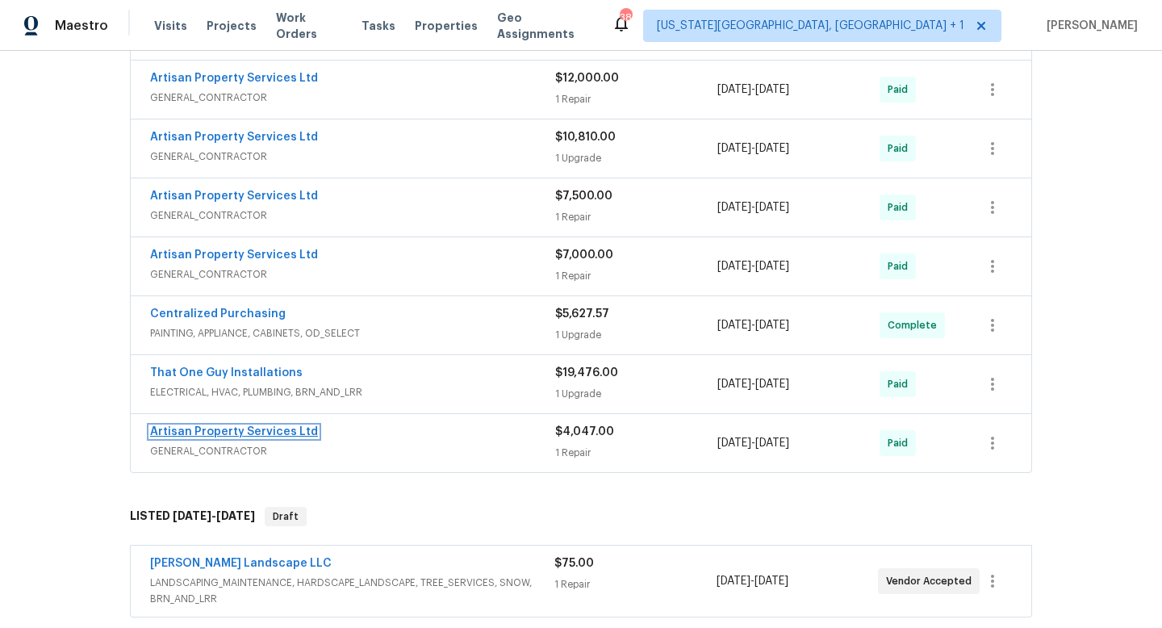
click at [238, 431] on link "Artisan Property Services Ltd" at bounding box center [234, 431] width 168 height 11
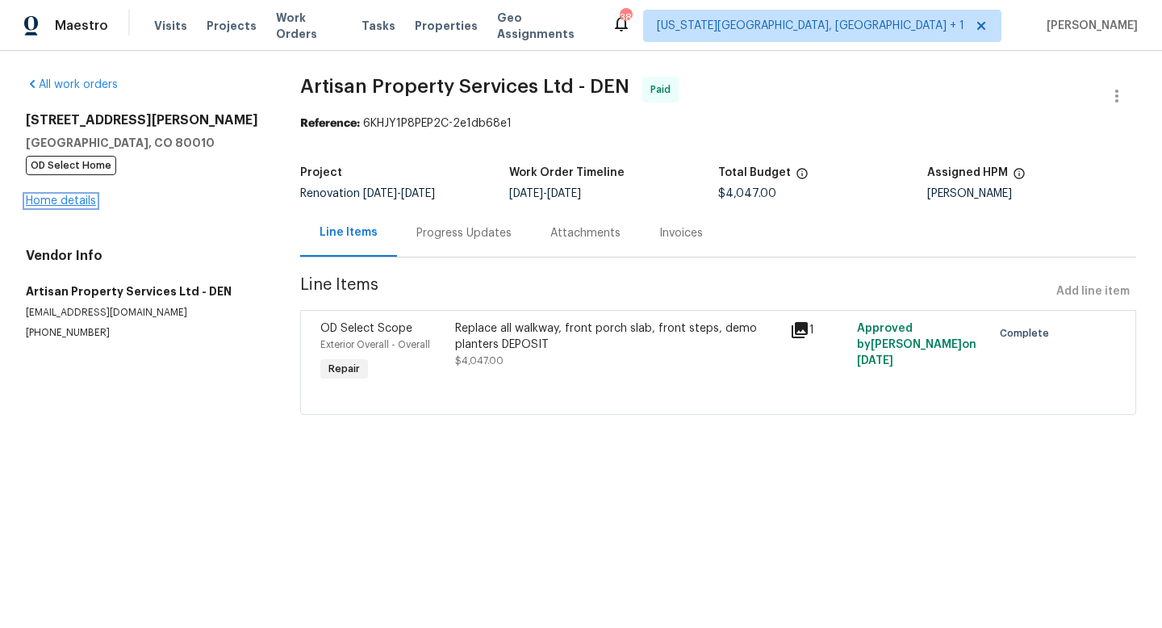
click at [71, 202] on link "Home details" at bounding box center [61, 200] width 70 height 11
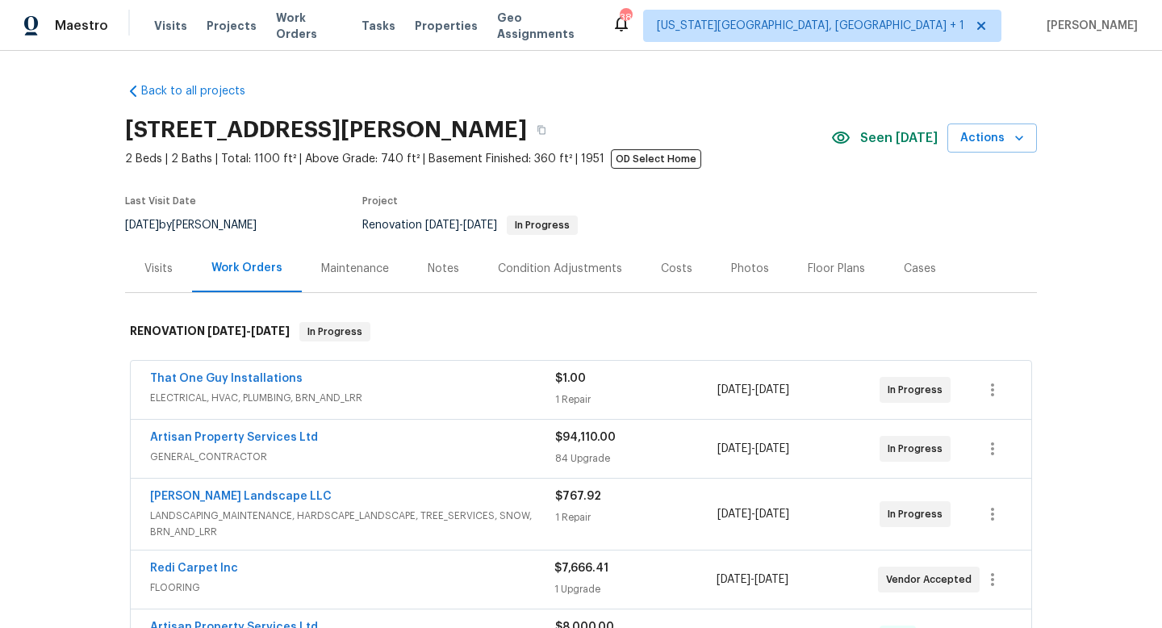
scroll to position [266, 0]
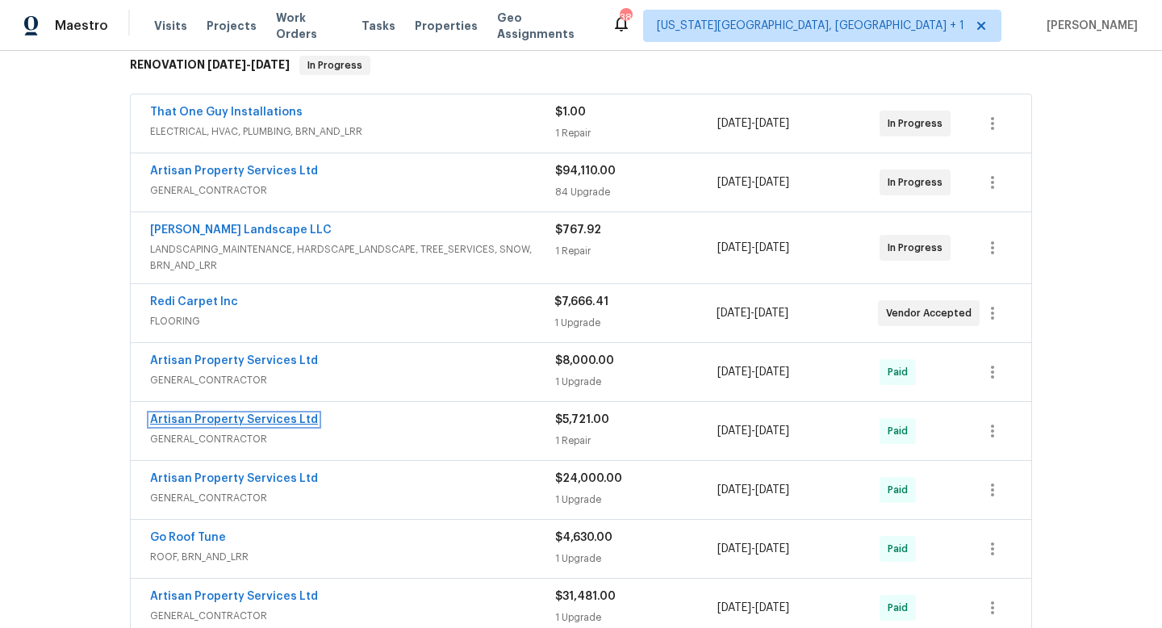
click at [271, 415] on link "Artisan Property Services Ltd" at bounding box center [234, 419] width 168 height 11
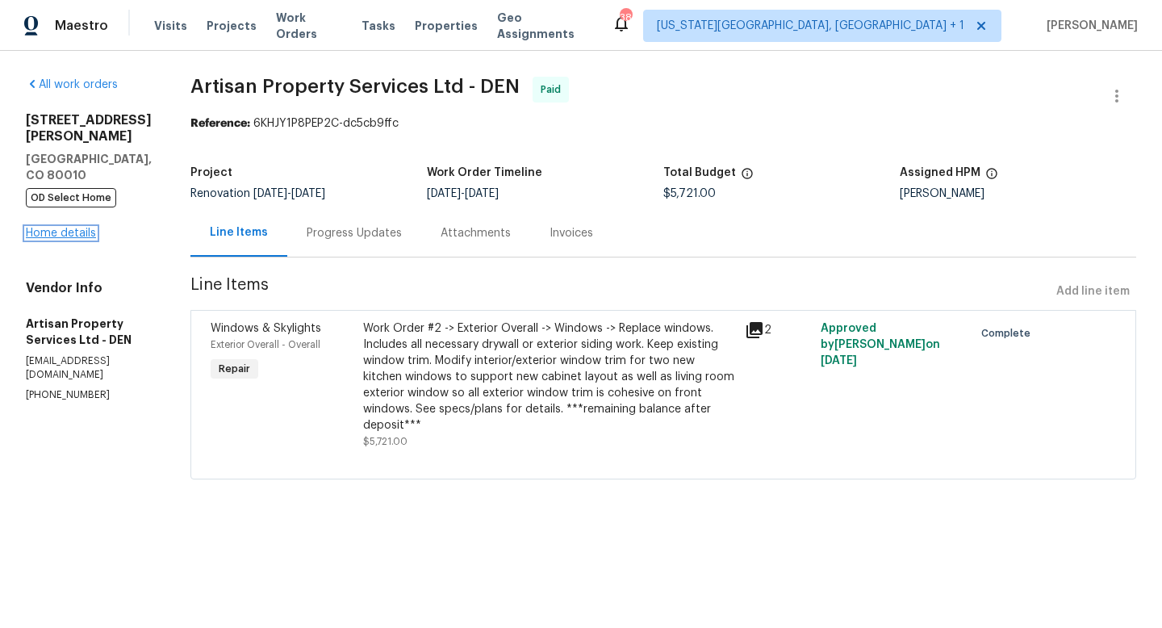
click at [63, 228] on link "Home details" at bounding box center [61, 233] width 70 height 11
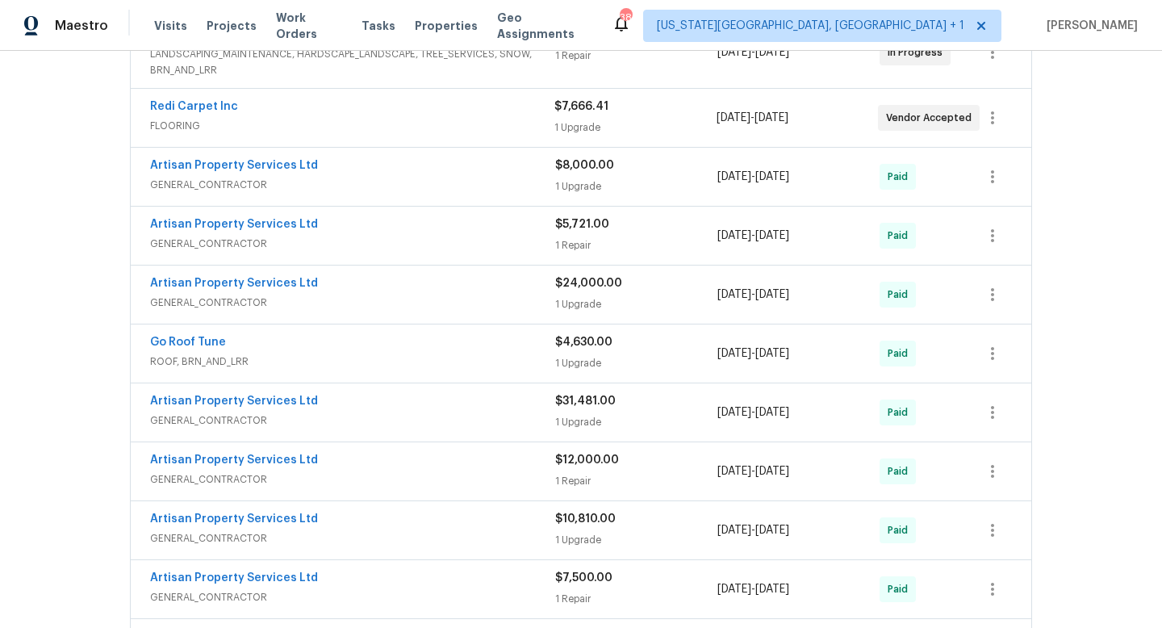
scroll to position [463, 0]
click at [264, 278] on link "Artisan Property Services Ltd" at bounding box center [234, 281] width 168 height 11
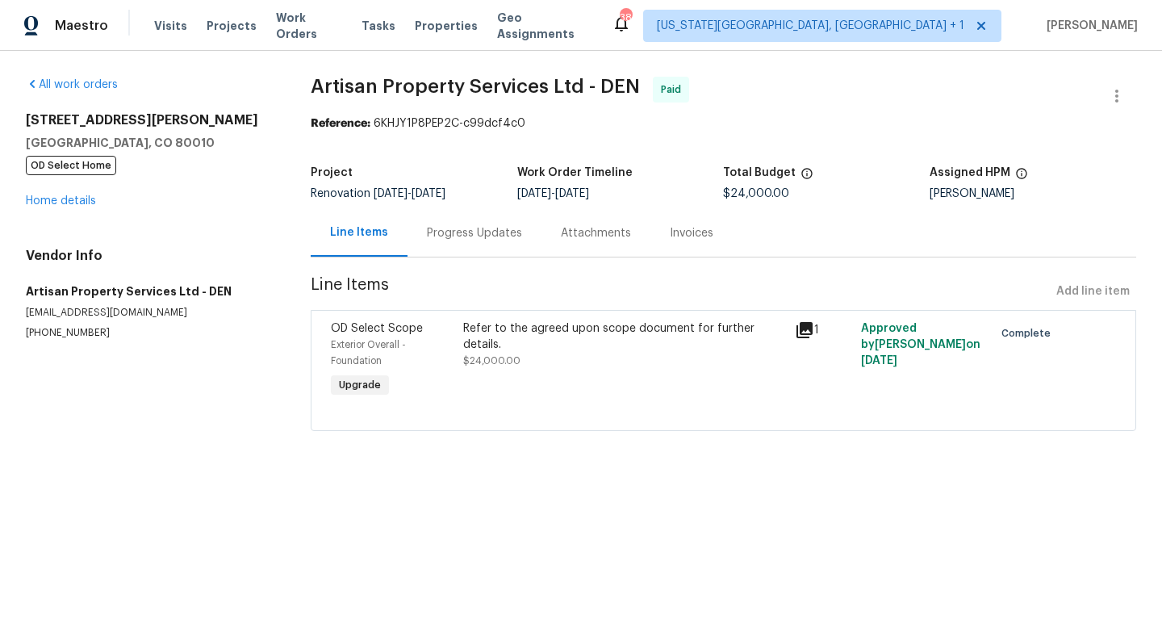
click at [505, 361] on span "$24,000.00" at bounding box center [491, 361] width 57 height 10
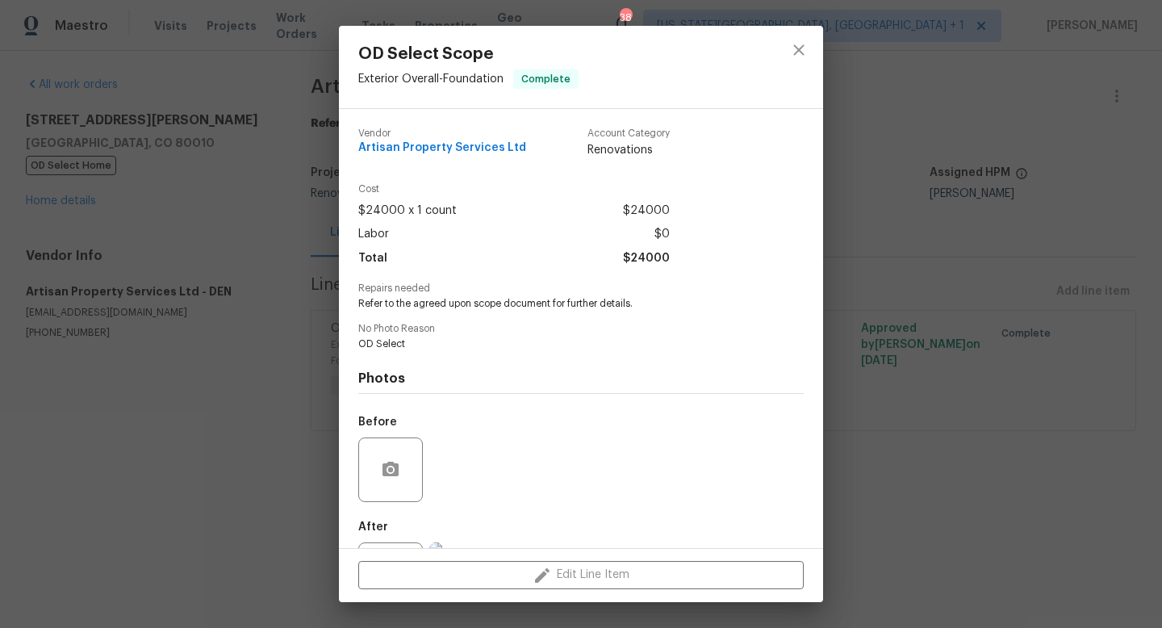
scroll to position [75, 0]
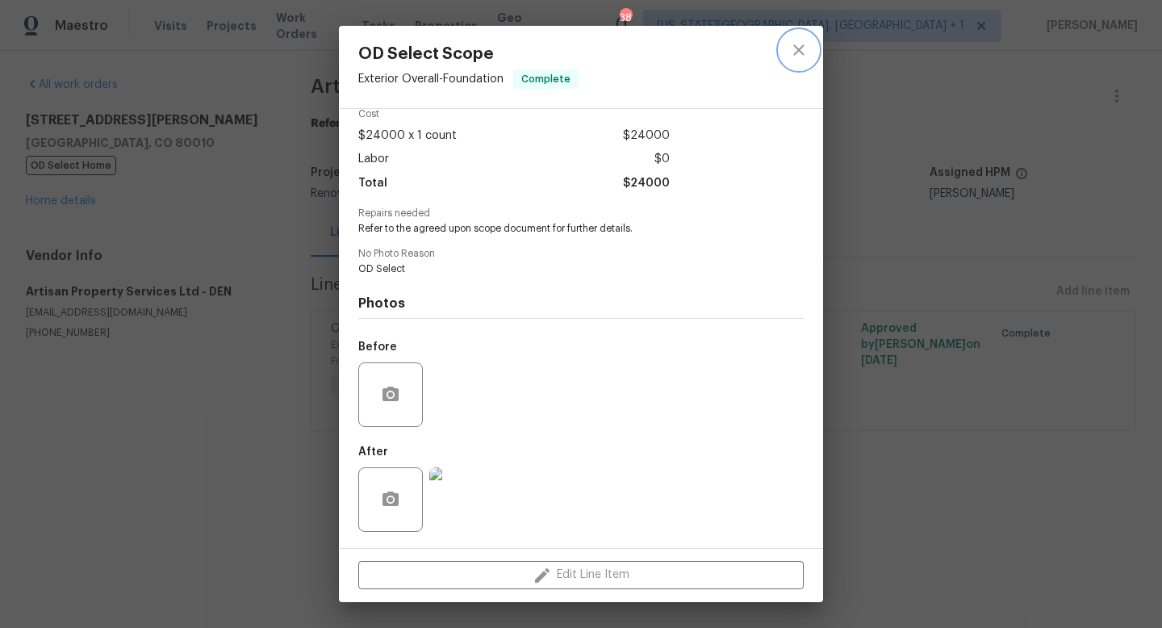
click at [800, 46] on icon "close" at bounding box center [798, 49] width 19 height 19
